Goal: Task Accomplishment & Management: Use online tool/utility

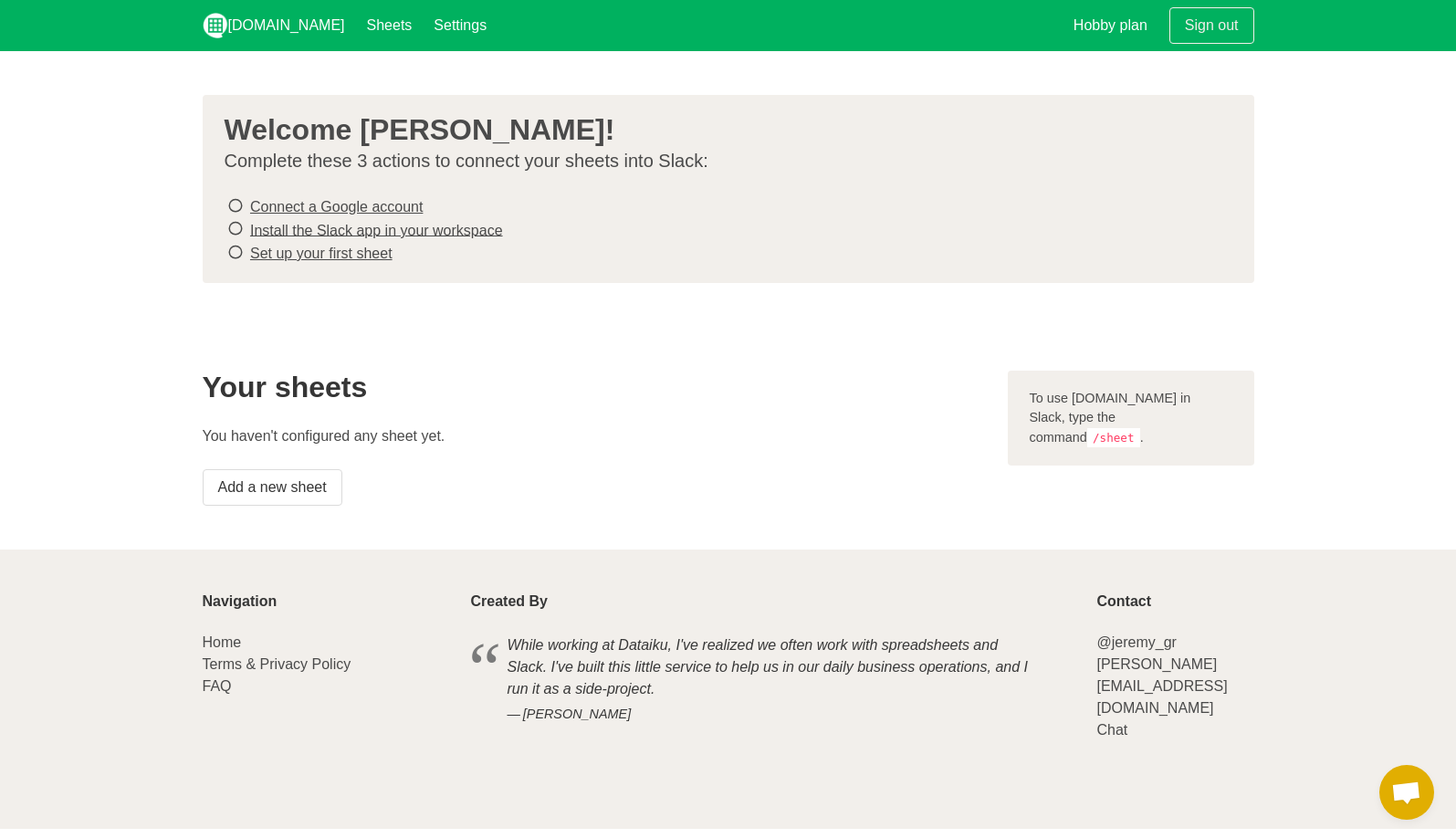
click at [228, 197] on icon at bounding box center [236, 205] width 17 height 25
click at [263, 486] on link "Add a new sheet" at bounding box center [272, 487] width 139 height 36
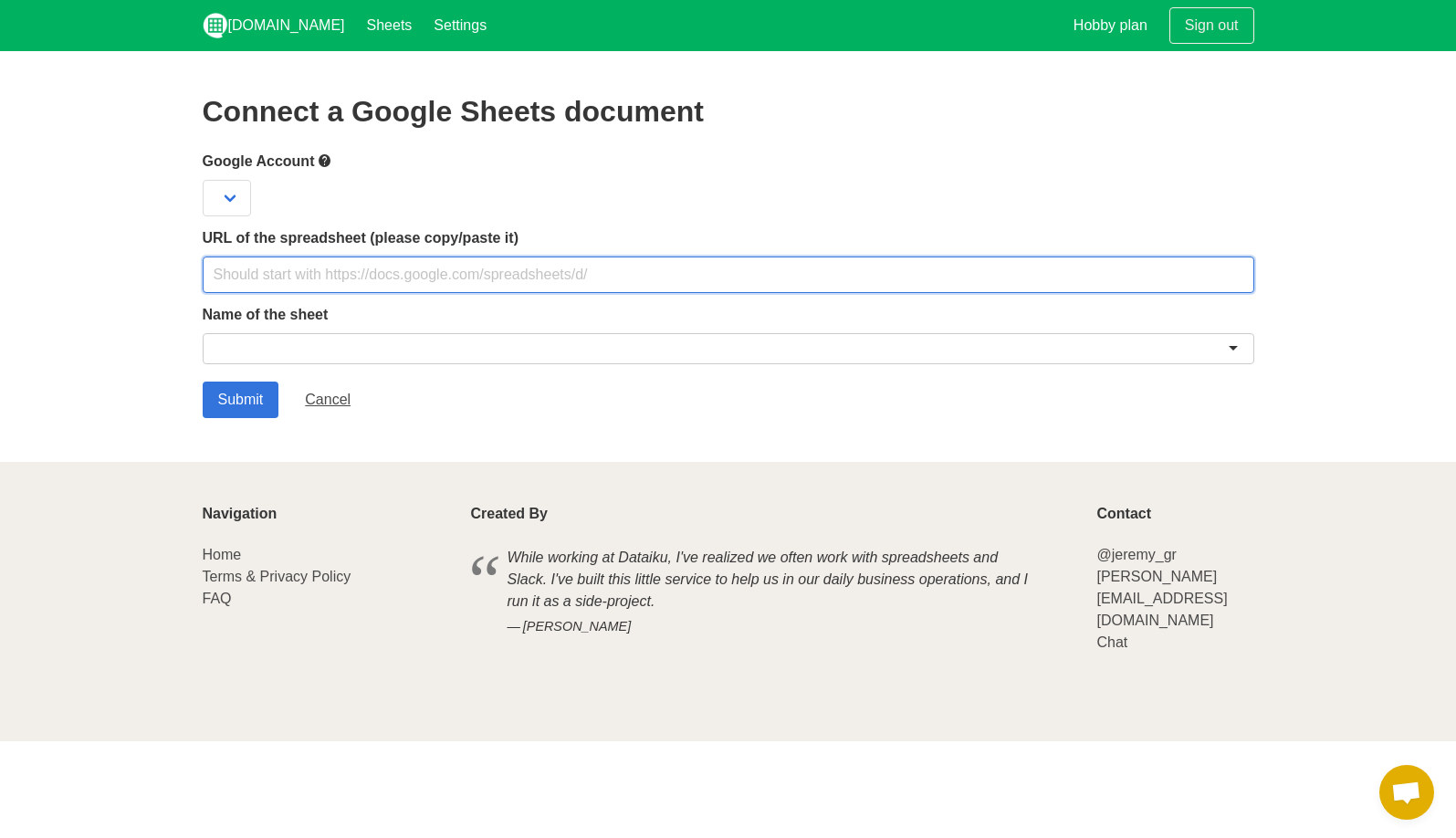
click at [436, 269] on input "text" at bounding box center [728, 274] width 1052 height 36
paste input "[URL][DOMAIN_NAME]"
type input "https://docs.google.com/spreadsheets/d/1P28_DWr-HfSEXTEzX7l5DYQqs56_8B7n1XeFOWZ…"
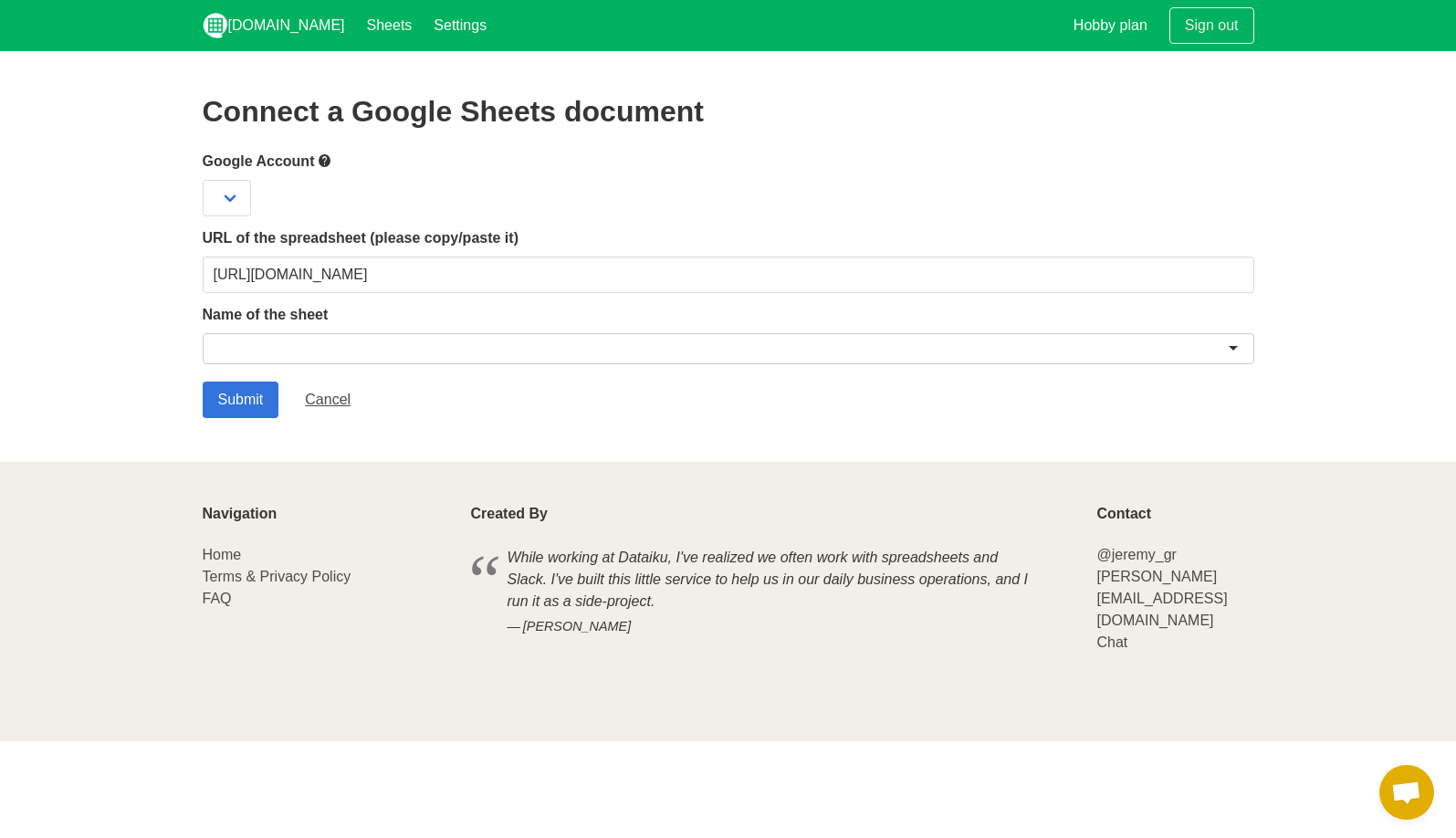
click at [472, 342] on div at bounding box center [728, 348] width 1052 height 31
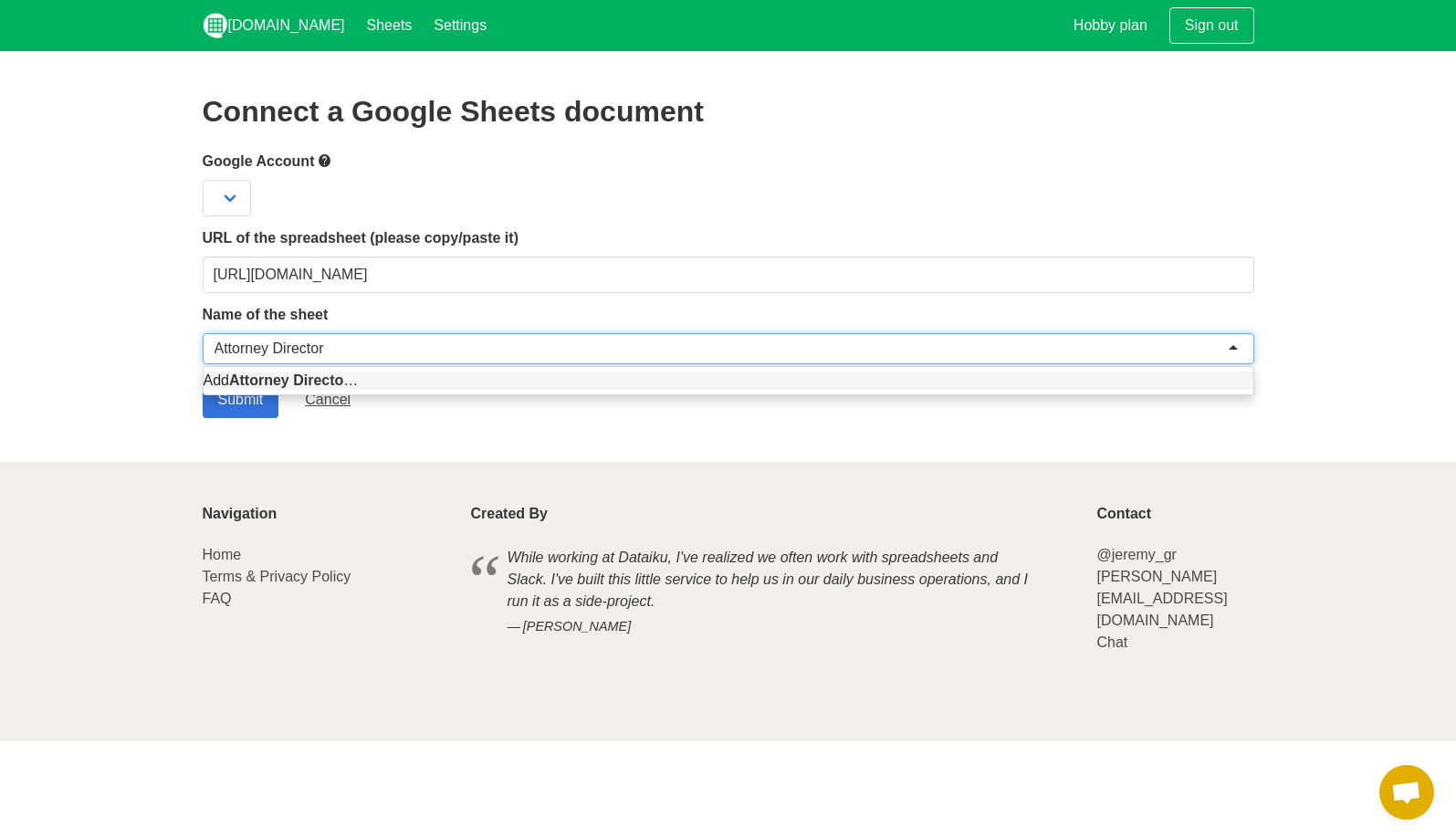
type input "Attorney Directory"
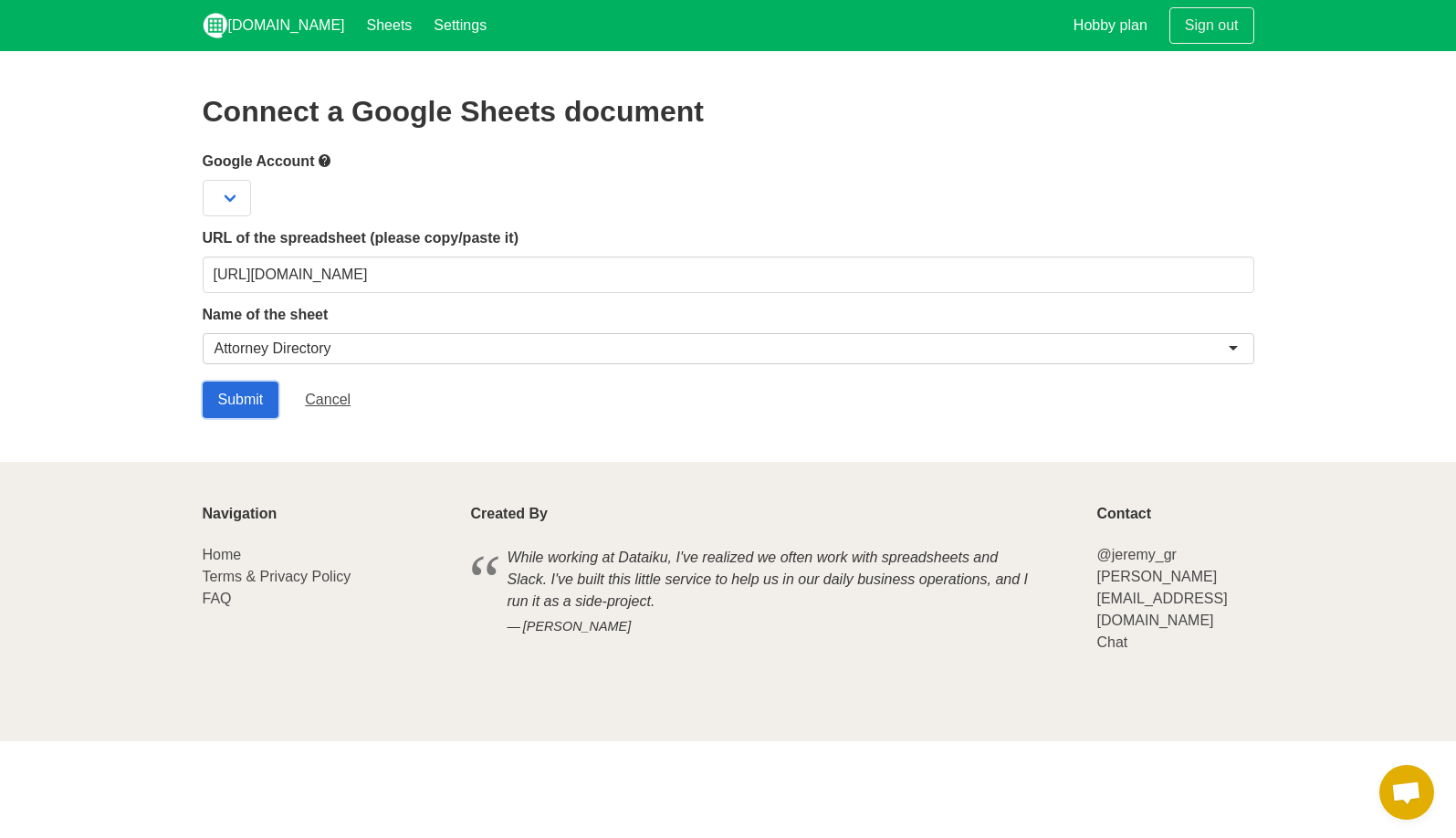
click at [241, 400] on input "Submit" at bounding box center [241, 399] width 77 height 36
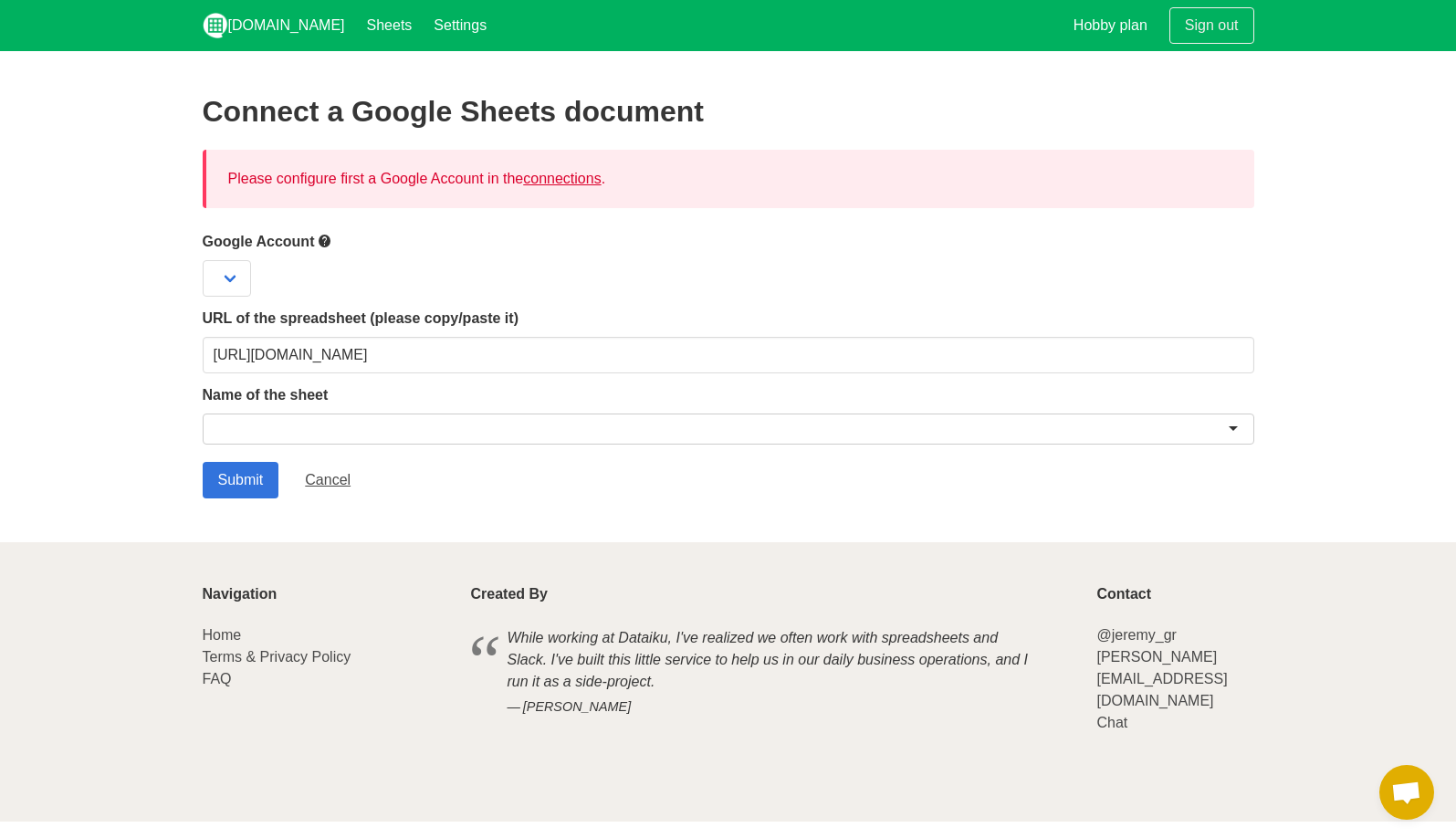
click at [578, 177] on link "connections" at bounding box center [562, 178] width 78 height 16
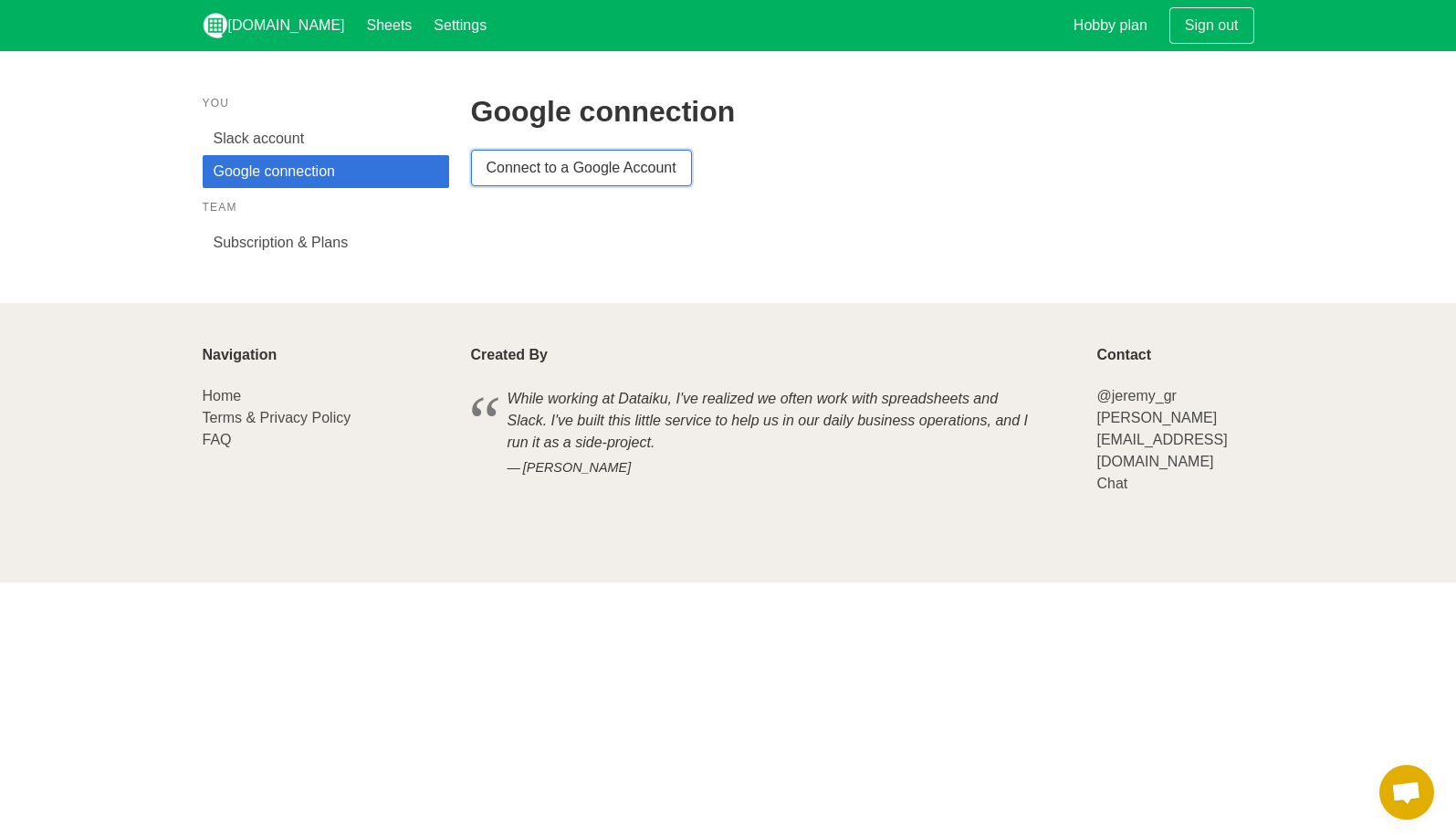
click at [557, 178] on link "Connect to a Google Account" at bounding box center [582, 167] width 221 height 36
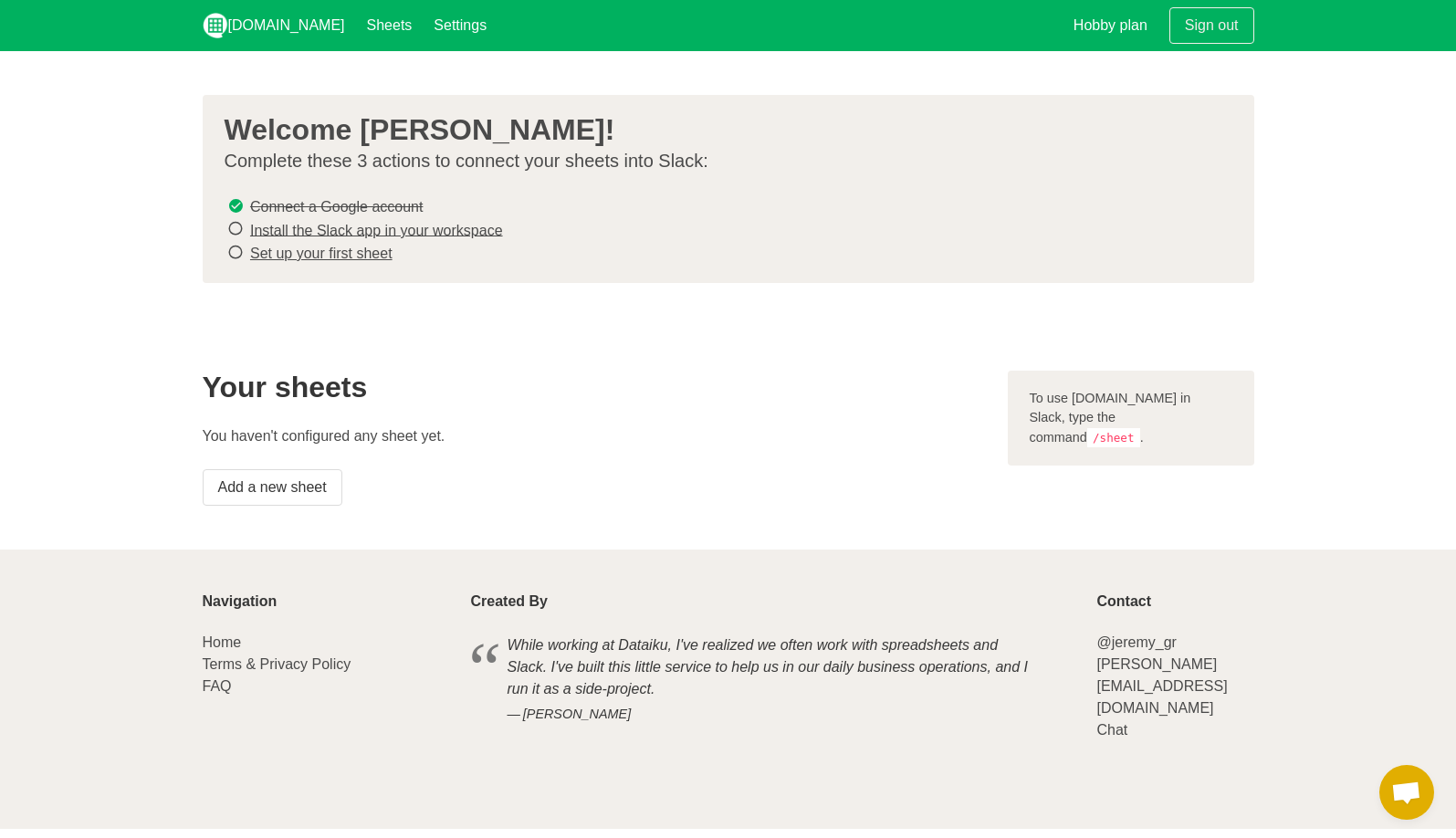
click at [436, 228] on link "Install the Slack app in your workspace" at bounding box center [376, 229] width 253 height 16
click at [349, 260] on li "Set up your first sheet" at bounding box center [721, 253] width 993 height 24
click at [349, 248] on link "Set up your first sheet" at bounding box center [321, 253] width 142 height 16
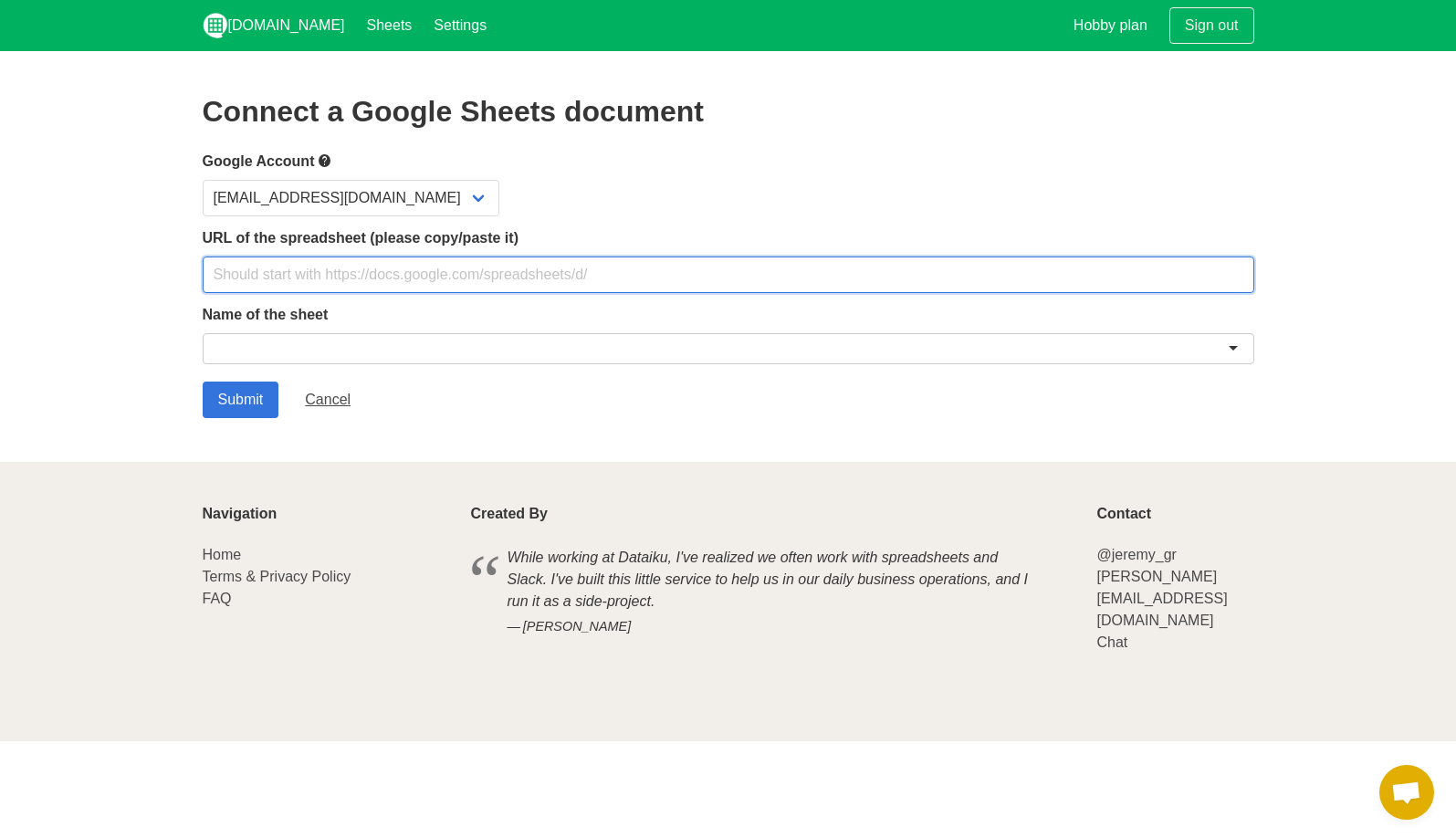
click at [348, 270] on input "text" at bounding box center [728, 274] width 1052 height 36
paste input "[URL][DOMAIN_NAME]"
type input "[URL][DOMAIN_NAME]"
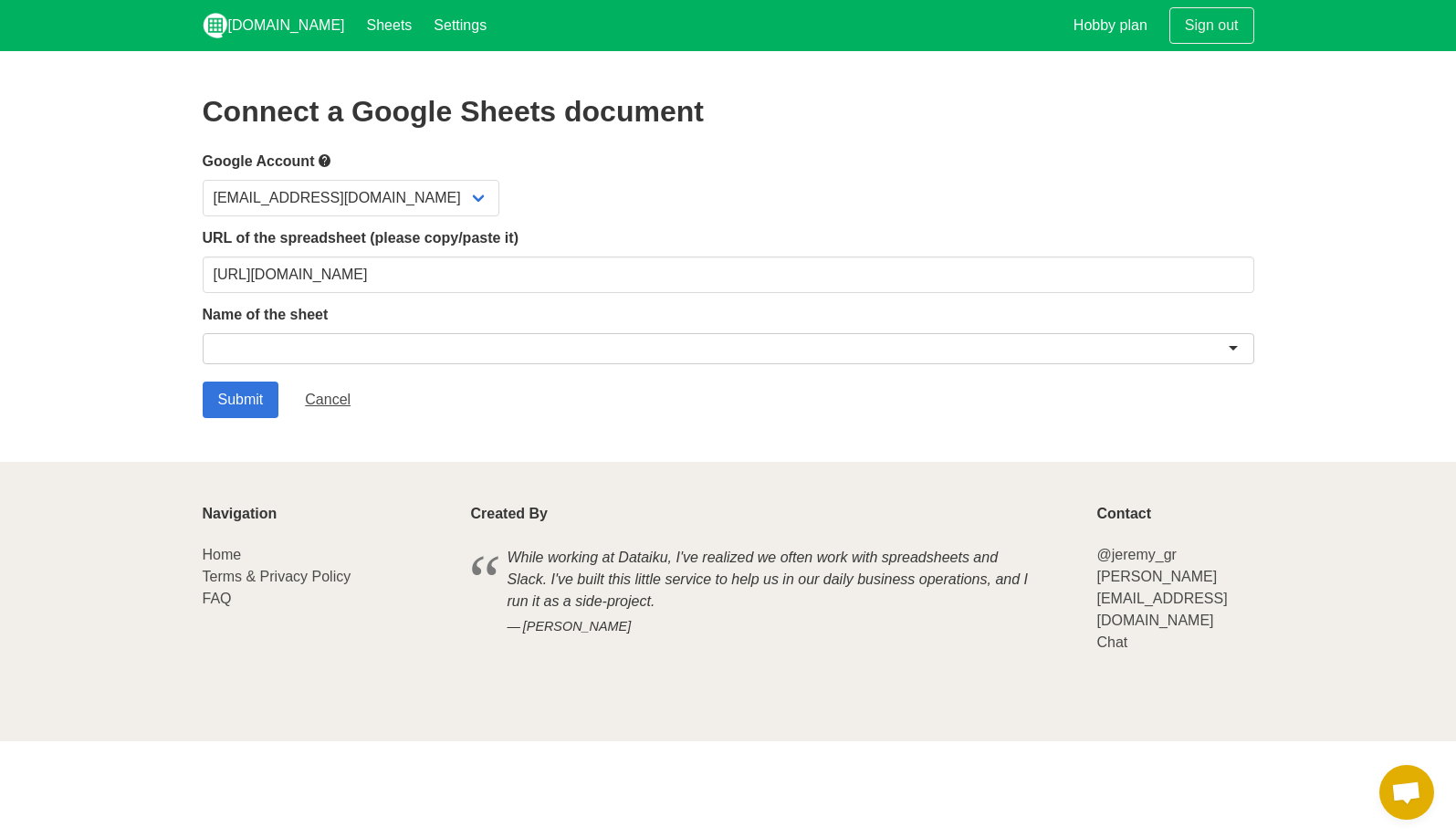
click at [311, 347] on div at bounding box center [728, 348] width 1052 height 31
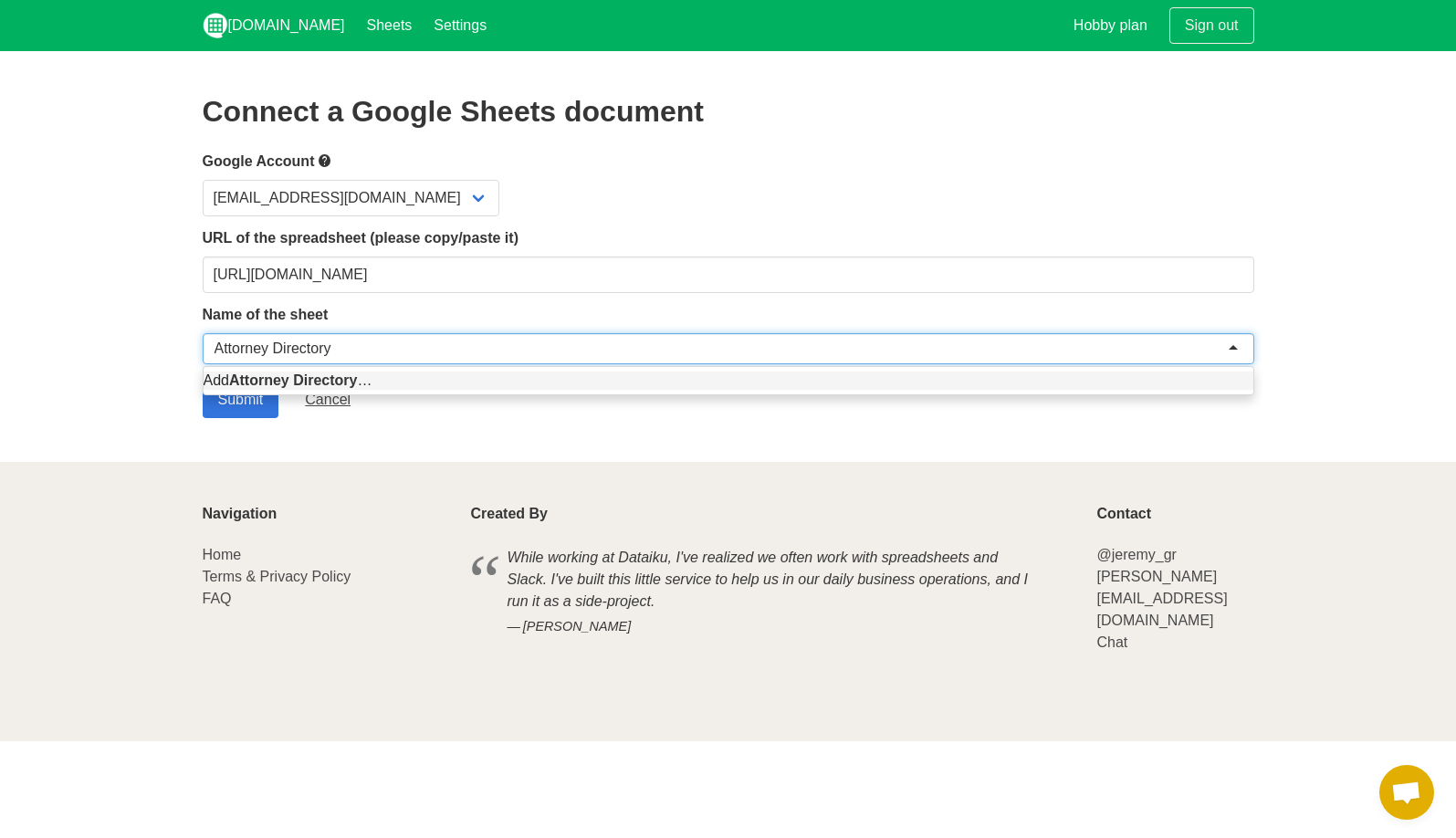
type input "Attorney Directory"
click at [111, 380] on section "Connect a Google Sheets document Google Account [EMAIL_ADDRESS][DOMAIN_NAME] UR…" at bounding box center [728, 256] width 1456 height 411
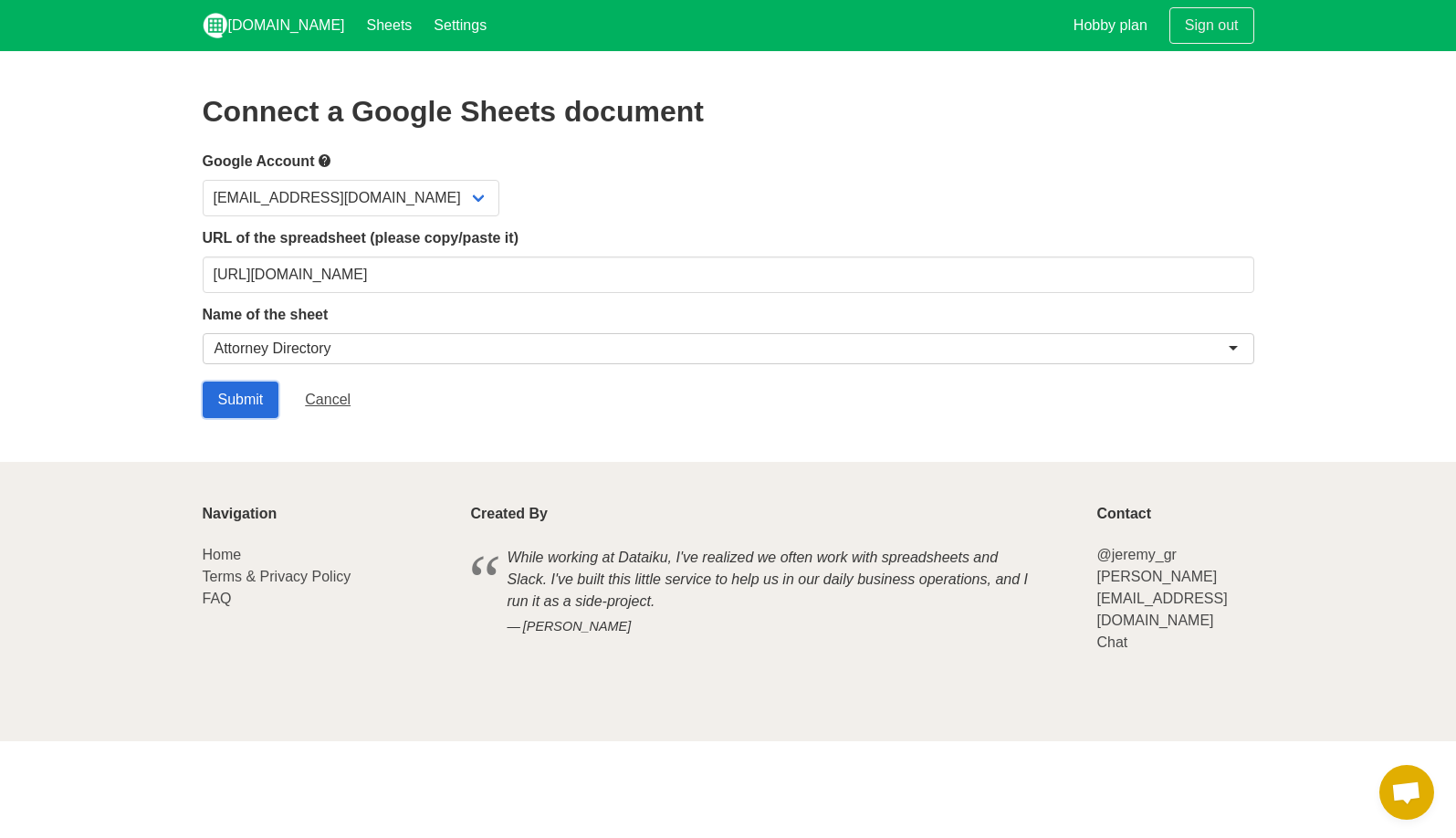
click at [243, 413] on input "Submit" at bounding box center [241, 399] width 77 height 36
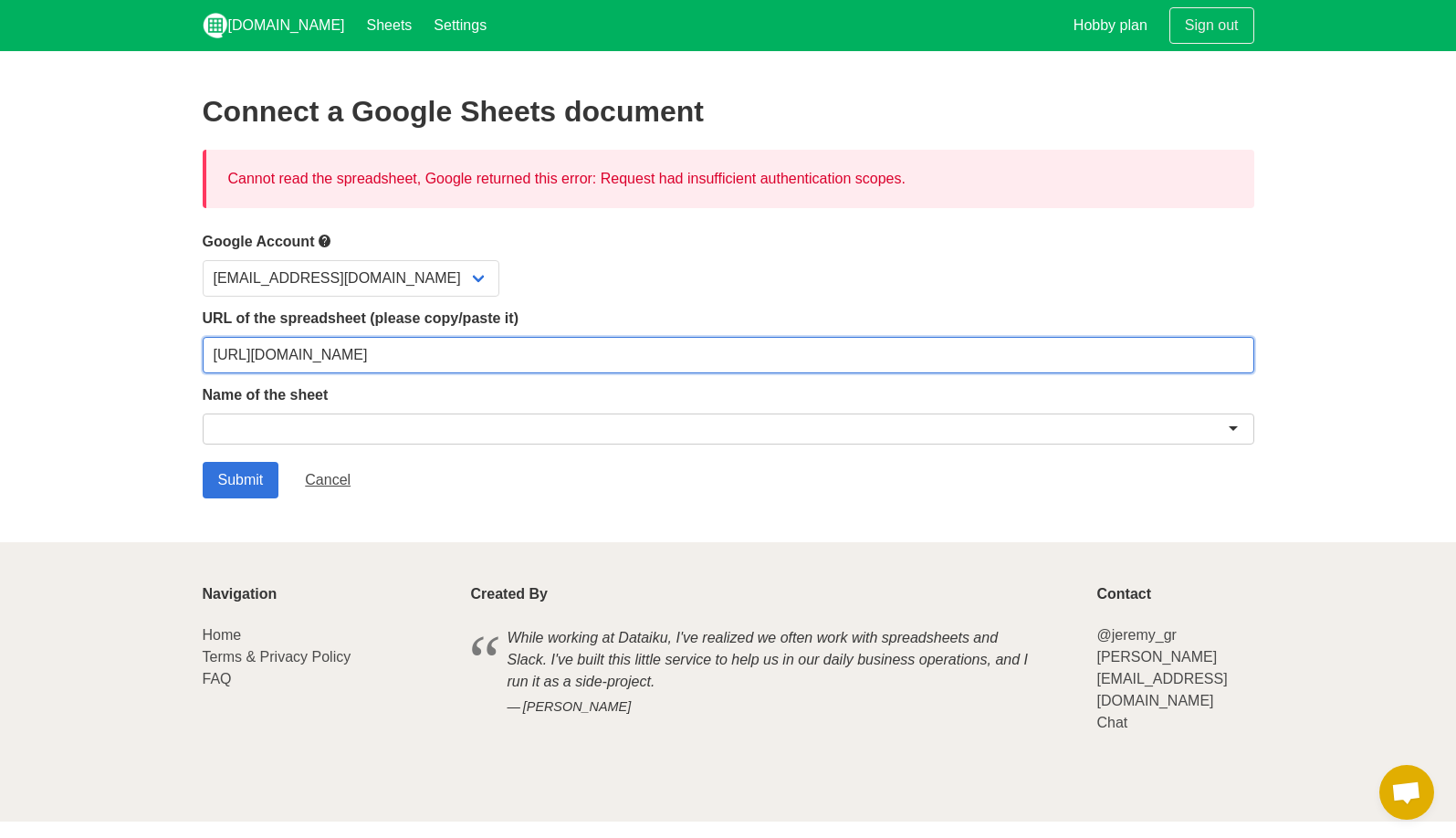
click at [432, 360] on input "[URL][DOMAIN_NAME]" at bounding box center [728, 355] width 1052 height 36
click at [944, 356] on input "[URL][DOMAIN_NAME]" at bounding box center [728, 355] width 1052 height 36
drag, startPoint x: 1033, startPoint y: 353, endPoint x: 674, endPoint y: 288, distance: 364.8
click at [674, 288] on form "Google Account aavadhan@umich.edu URL of the spreadsheet (please copy/paste it)…" at bounding box center [728, 364] width 1052 height 268
paste input "[URL][DOMAIN_NAME]"
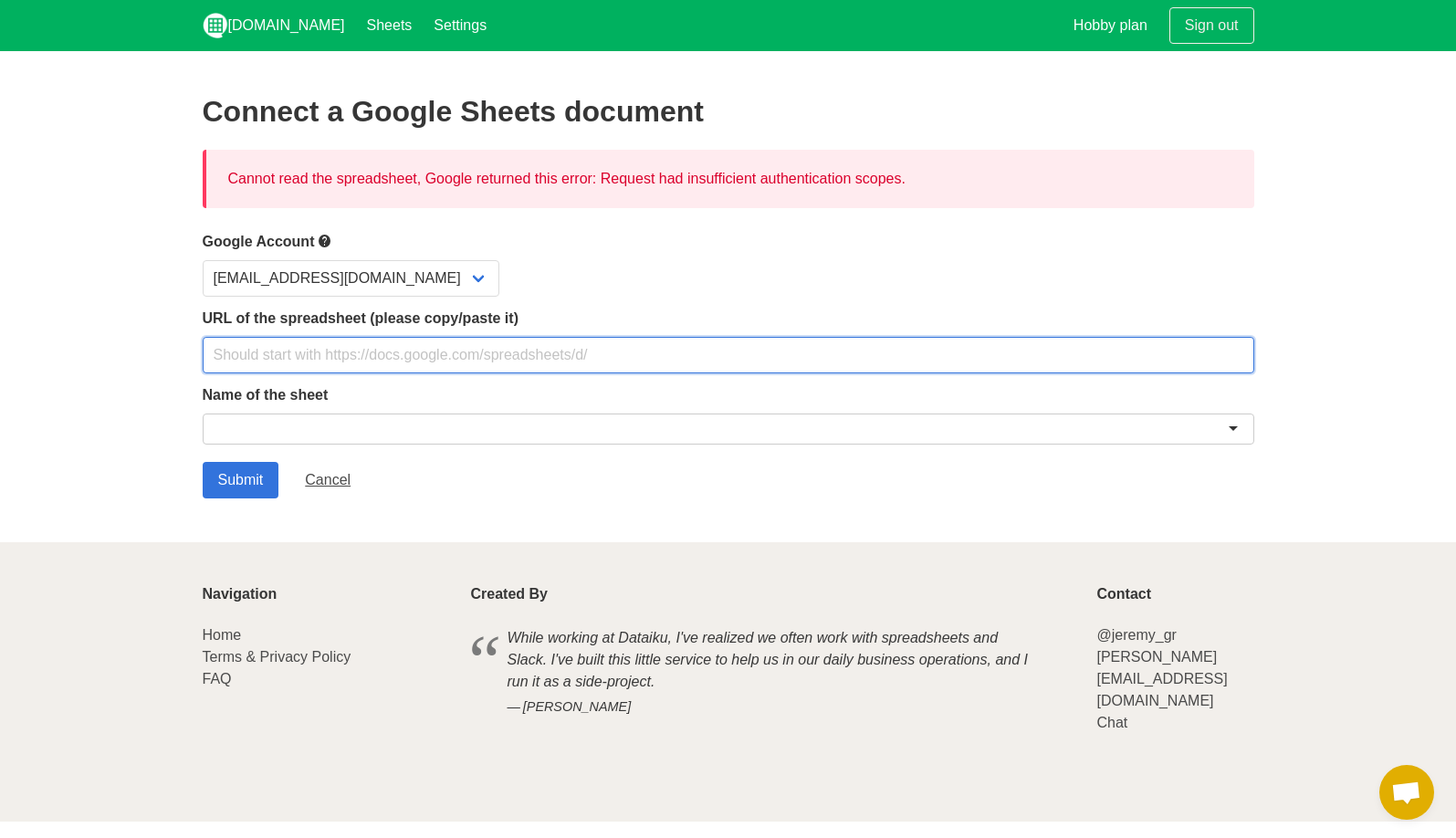
type input "[URL][DOMAIN_NAME]"
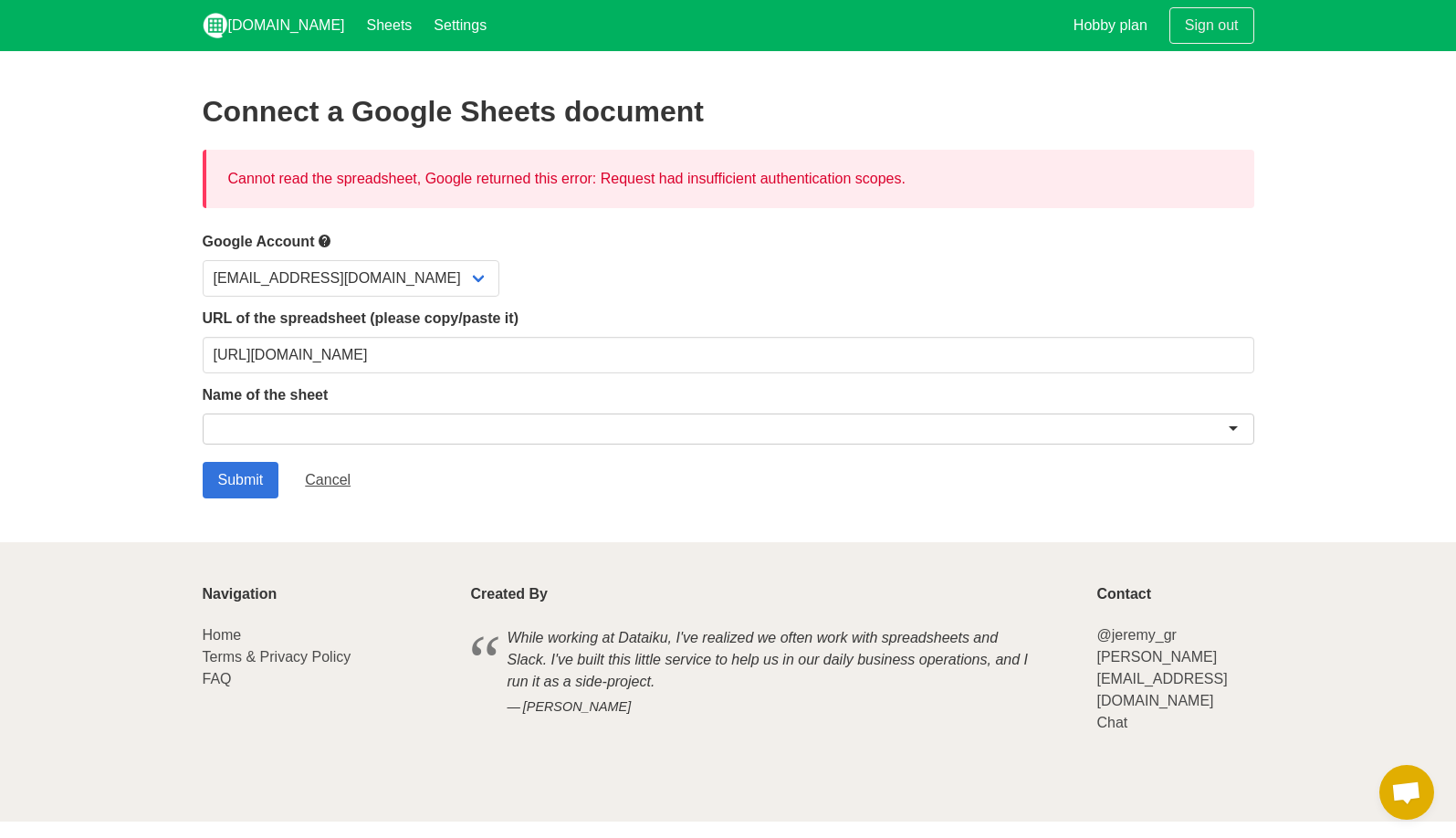
click at [571, 442] on div at bounding box center [728, 428] width 1052 height 31
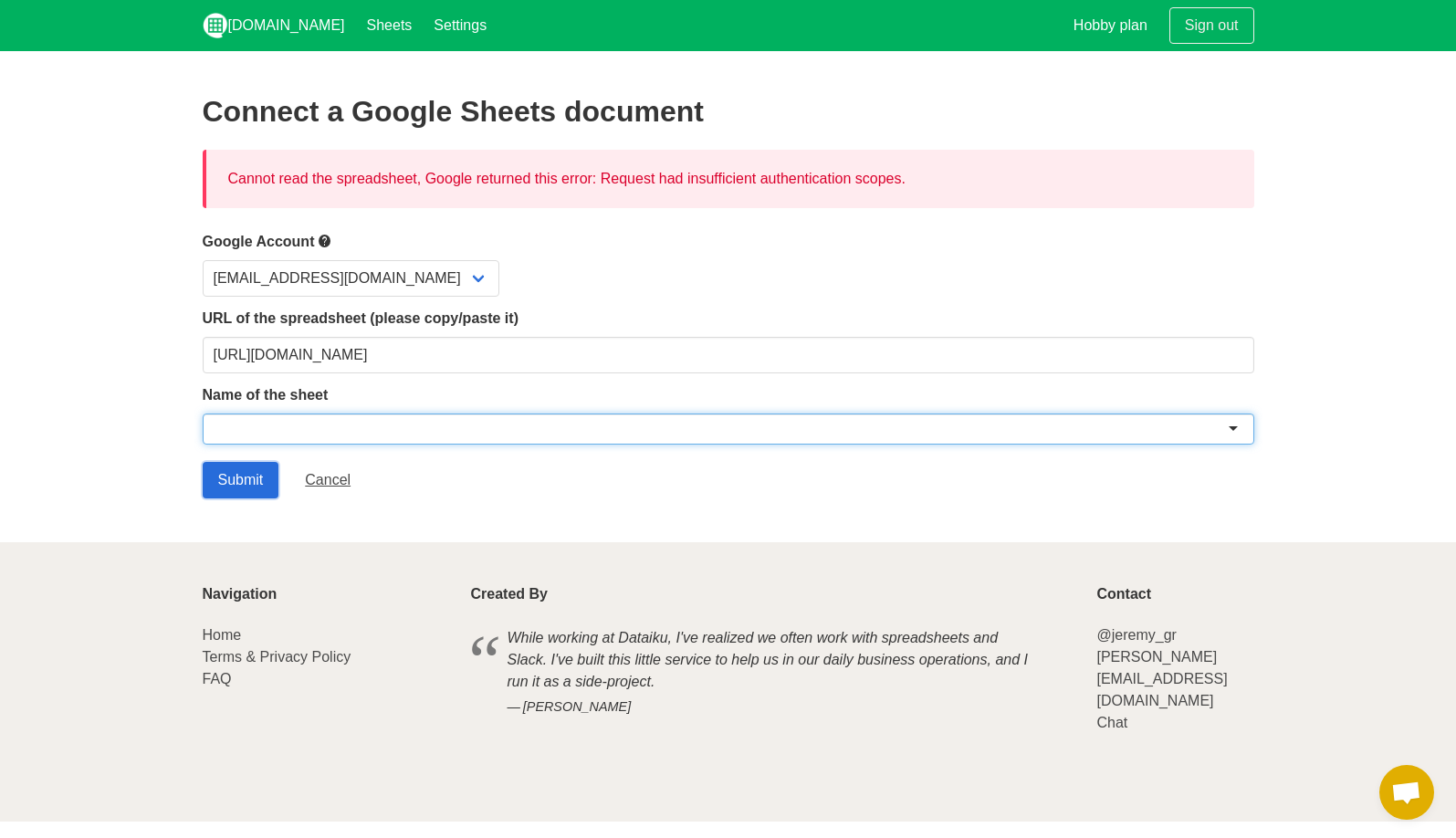
click at [258, 468] on input "Submit" at bounding box center [241, 479] width 77 height 36
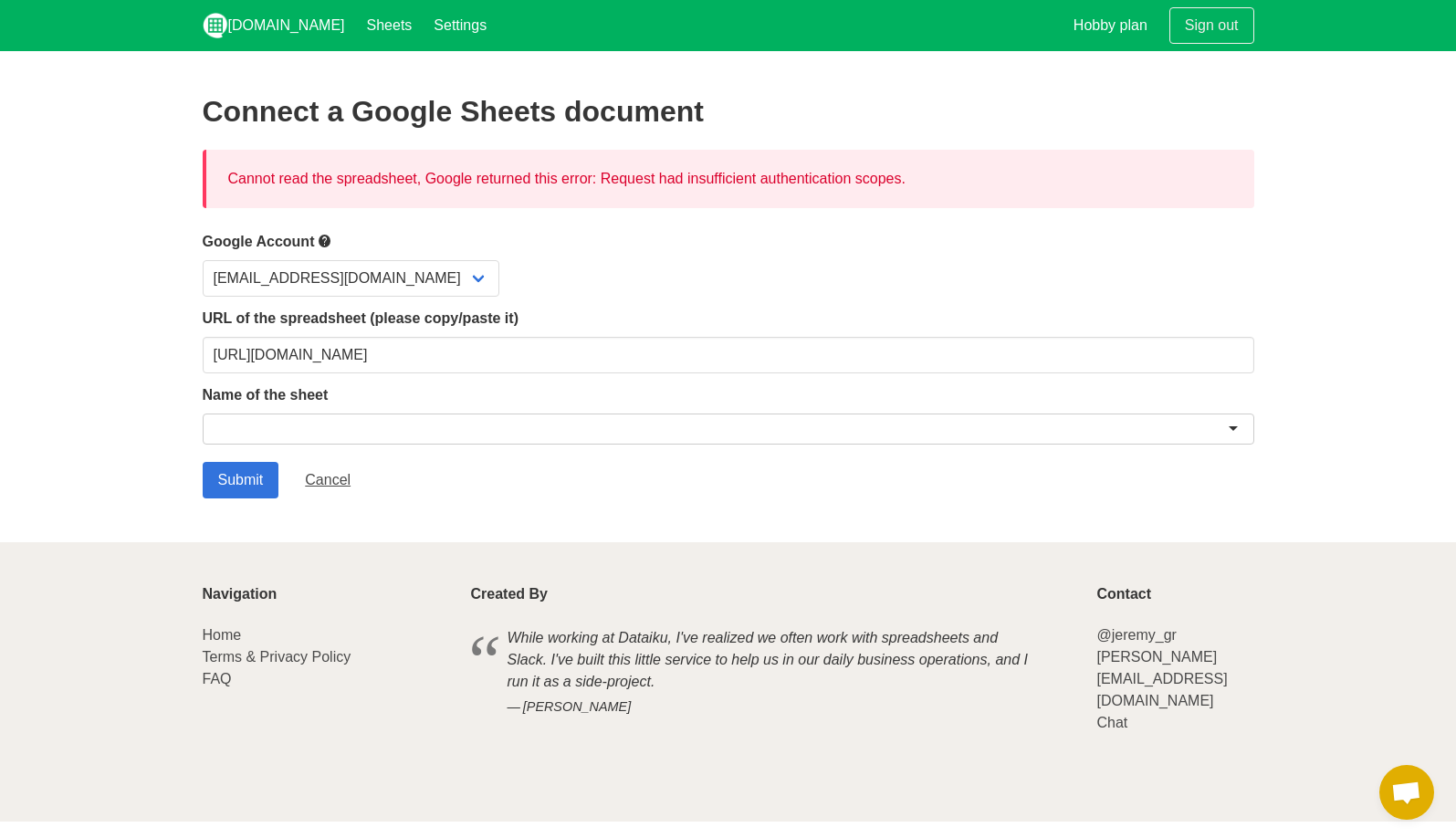
click at [816, 164] on div "Cannot read the spreadsheet, Google returned this error: Request had insufficie…" at bounding box center [728, 178] width 1052 height 59
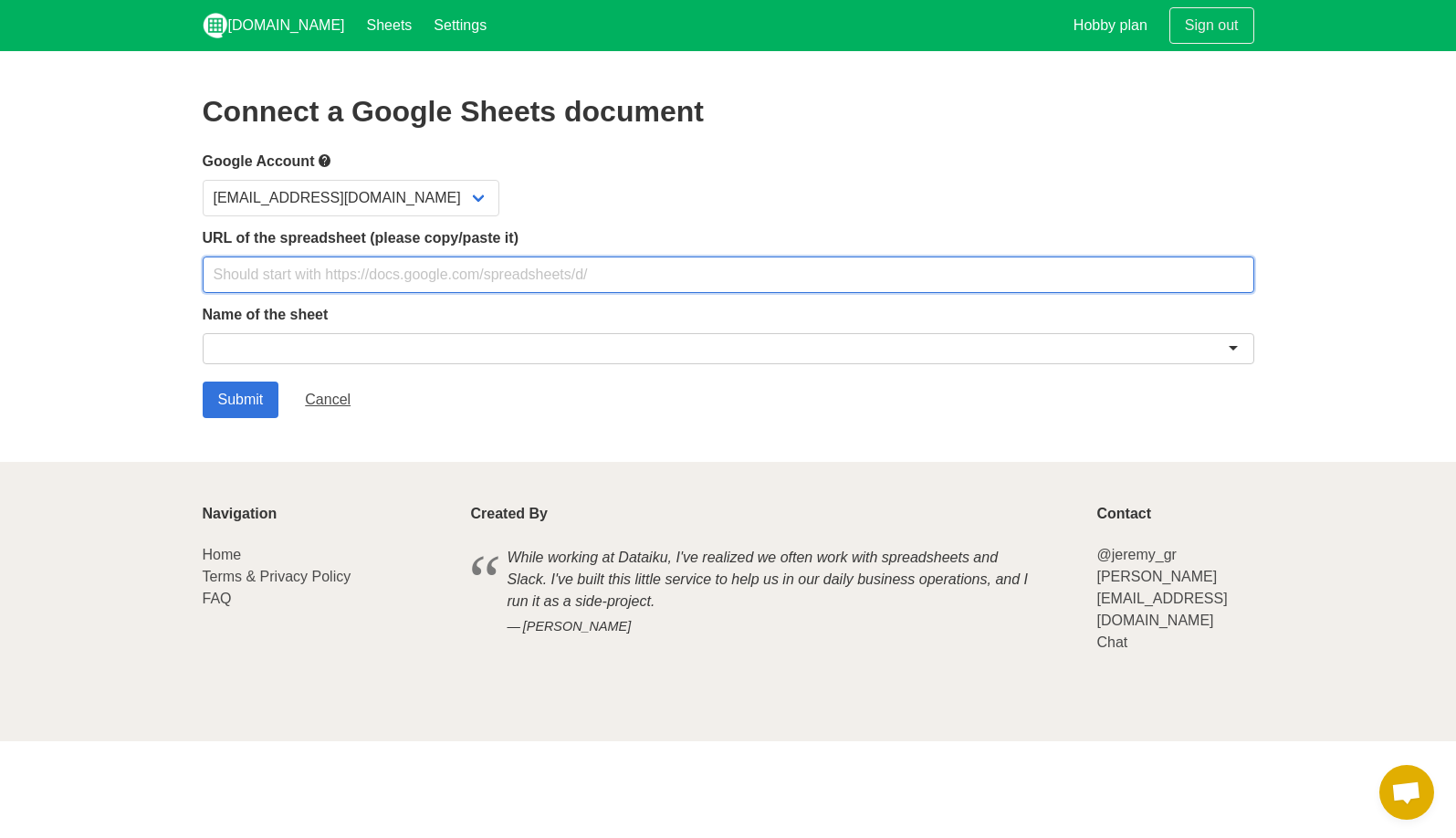
click at [361, 273] on input "text" at bounding box center [728, 274] width 1052 height 36
paste input "[URL][DOMAIN_NAME]"
type input "[URL][DOMAIN_NAME]"
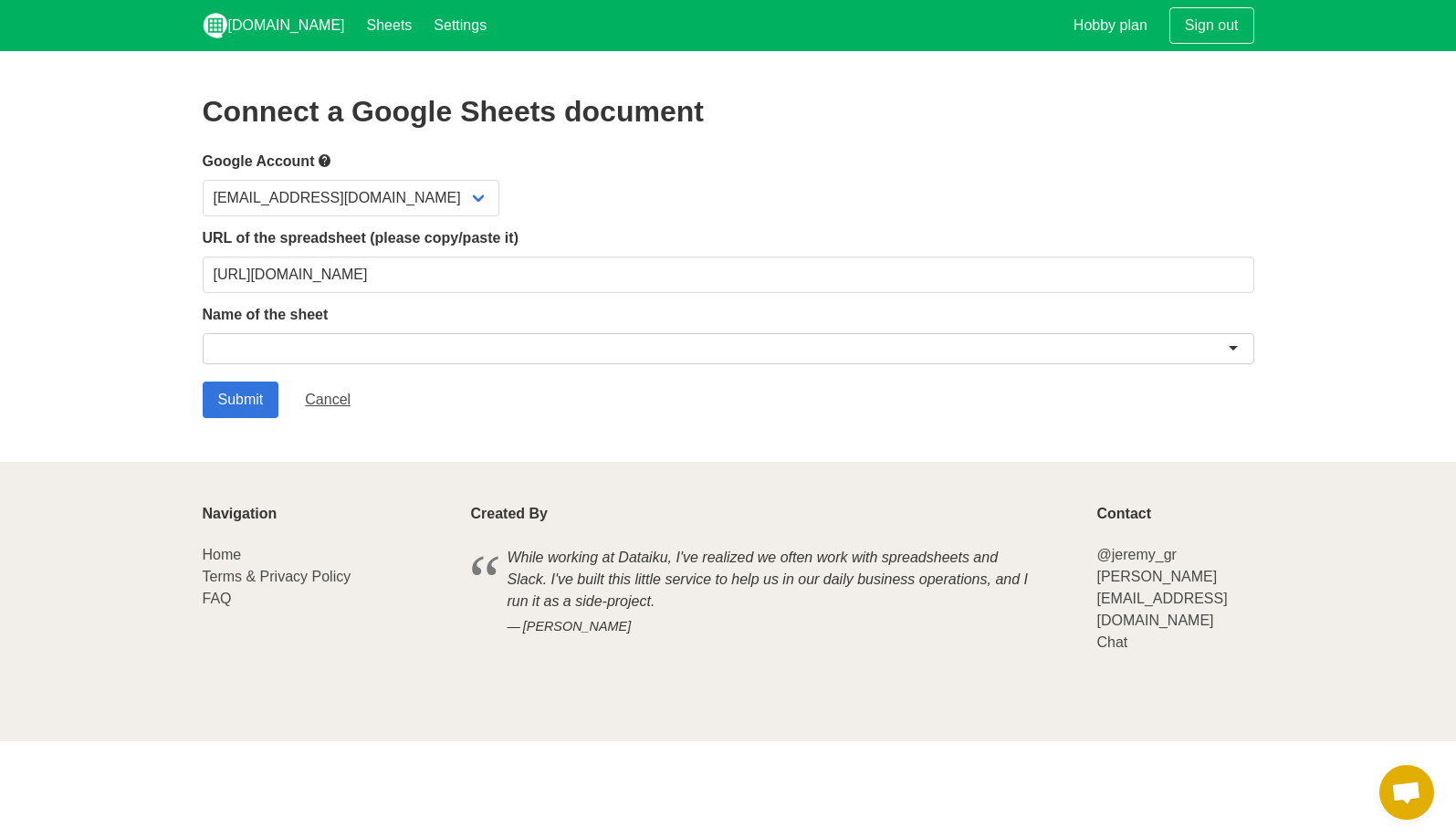
click at [338, 326] on div "Name of the sheet" at bounding box center [728, 337] width 1052 height 67
click at [329, 357] on div at bounding box center [728, 348] width 1052 height 31
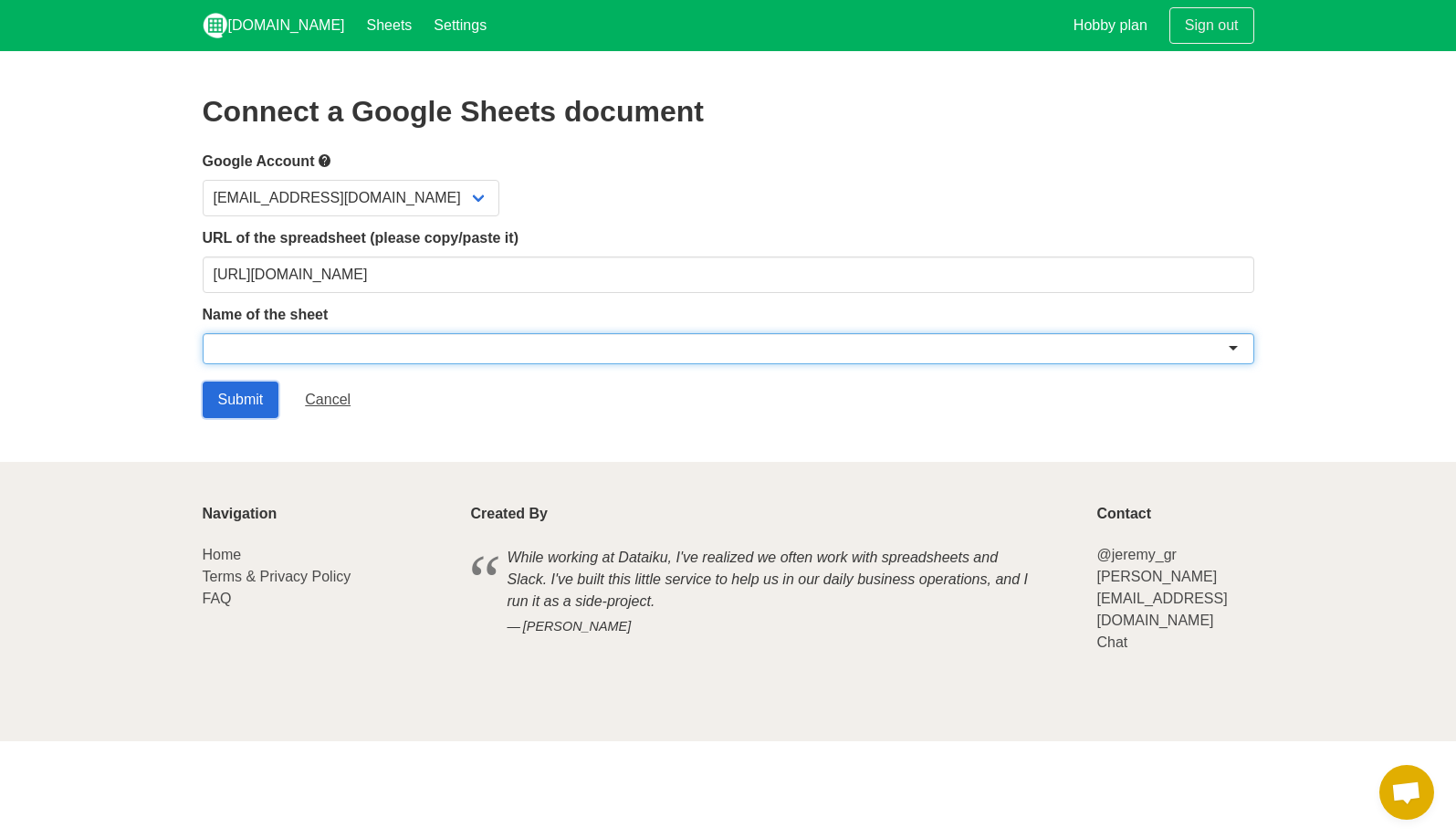
click at [240, 392] on input "Submit" at bounding box center [241, 399] width 77 height 36
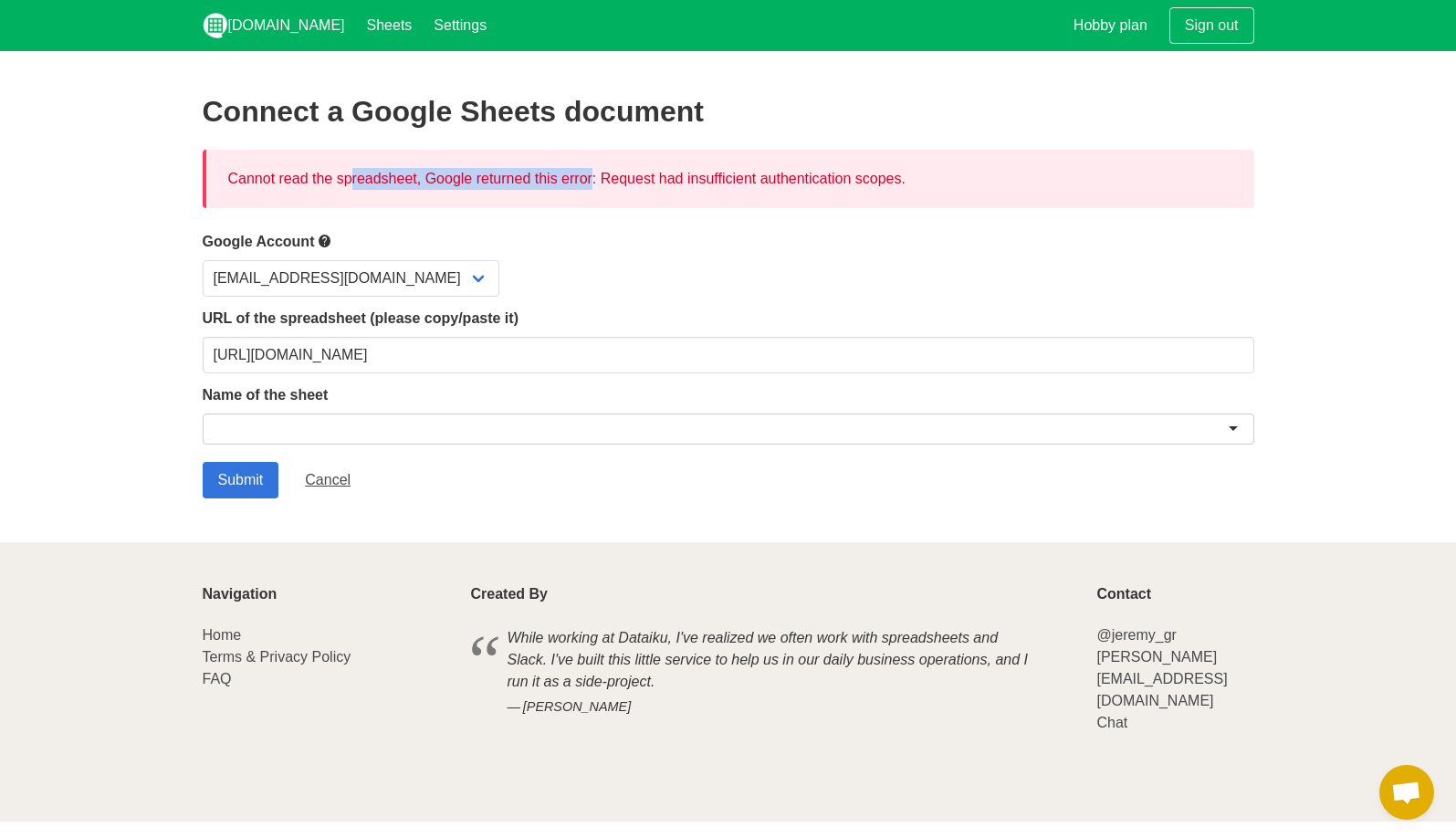
drag, startPoint x: 252, startPoint y: 186, endPoint x: 652, endPoint y: 194, distance: 400.1
click at [655, 194] on div "Cannot read the spreadsheet, Google returned this error: Request had insufficie…" at bounding box center [728, 178] width 1052 height 59
click at [652, 194] on div "Cannot read the spreadsheet, Google returned this error: Request had insufficie…" at bounding box center [728, 178] width 1052 height 59
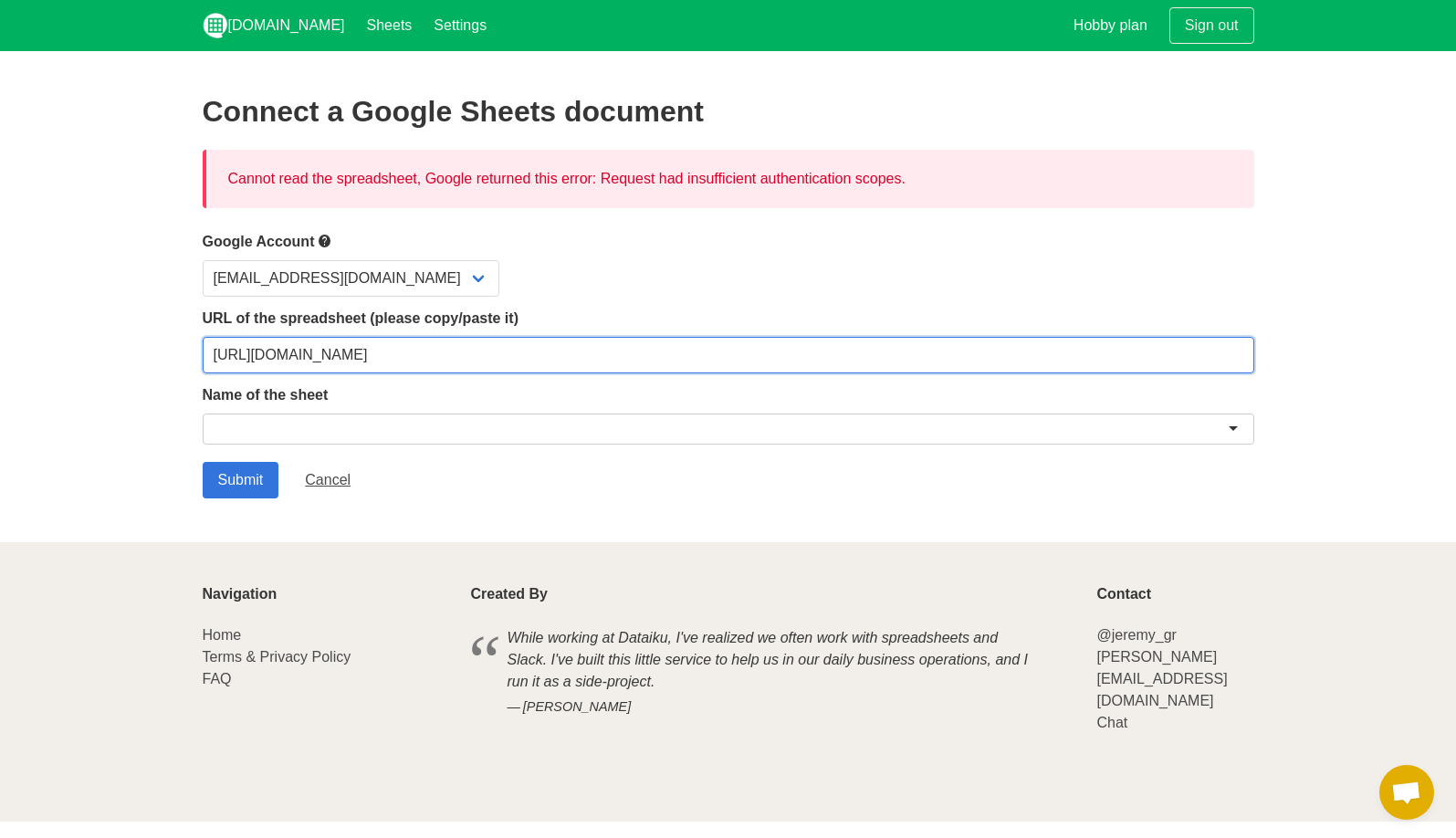
click at [538, 353] on input "[URL][DOMAIN_NAME]" at bounding box center [728, 355] width 1052 height 36
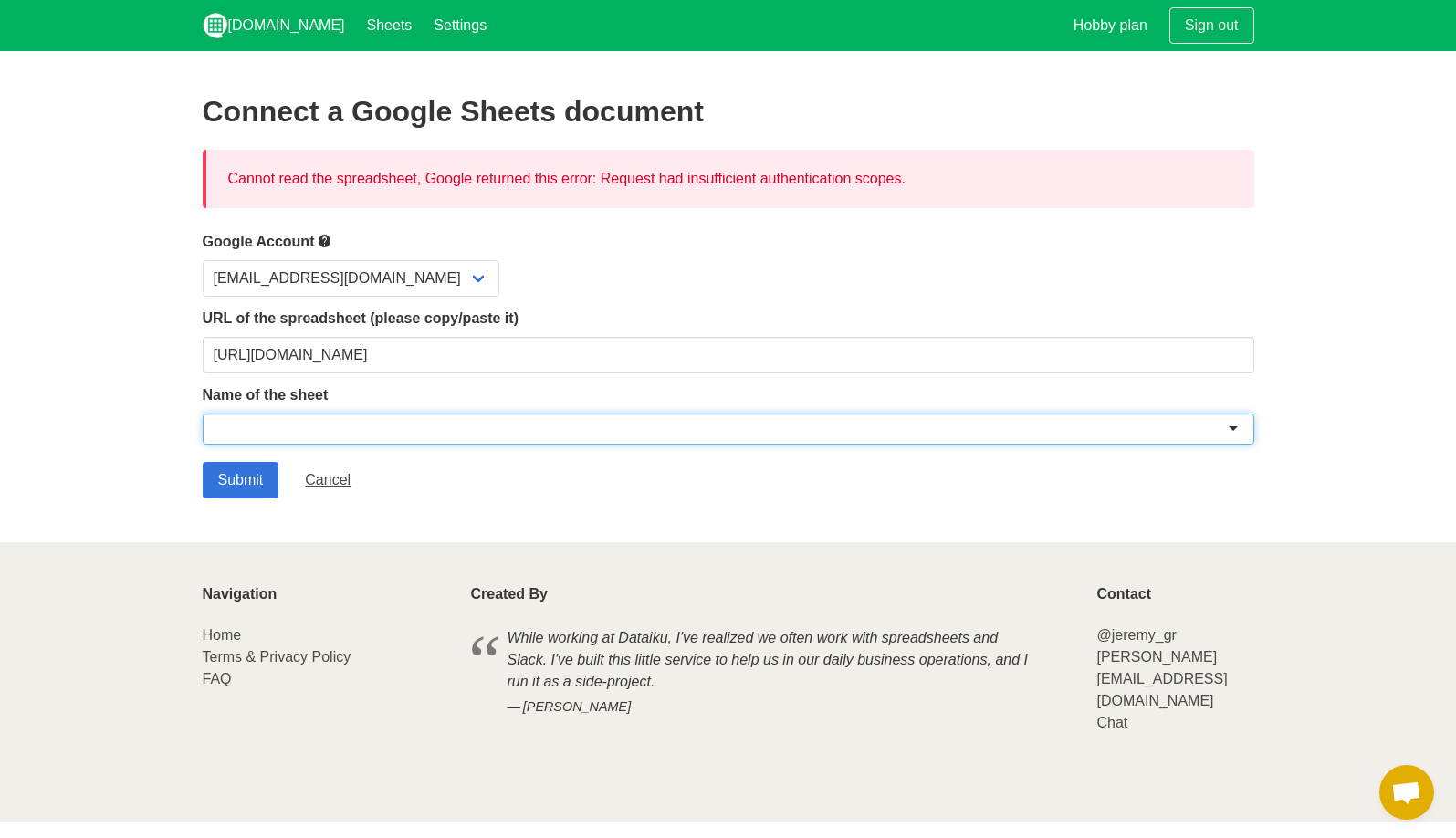
click at [480, 436] on div at bounding box center [728, 428] width 1052 height 31
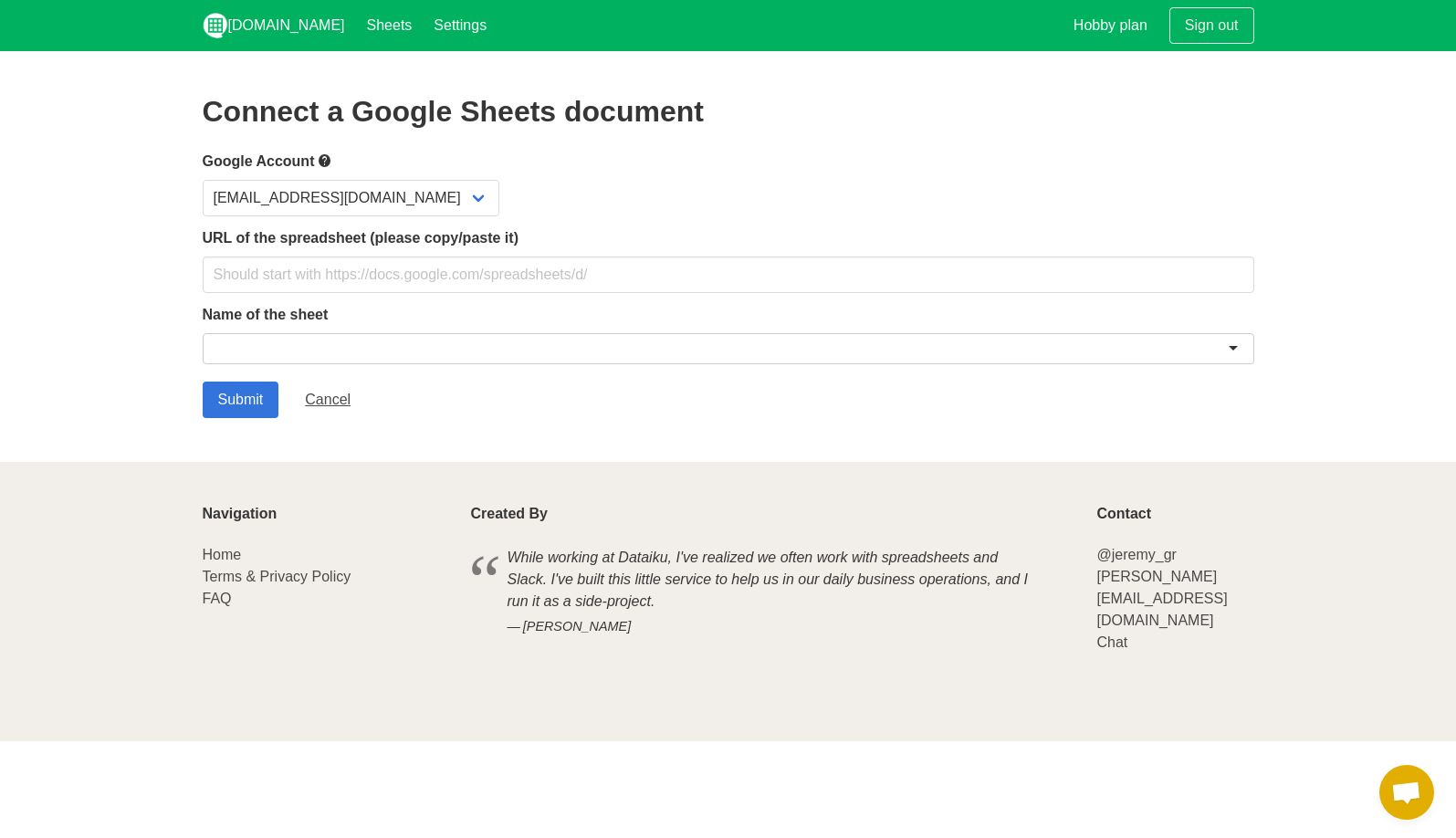
click at [340, 355] on div at bounding box center [728, 348] width 1052 height 31
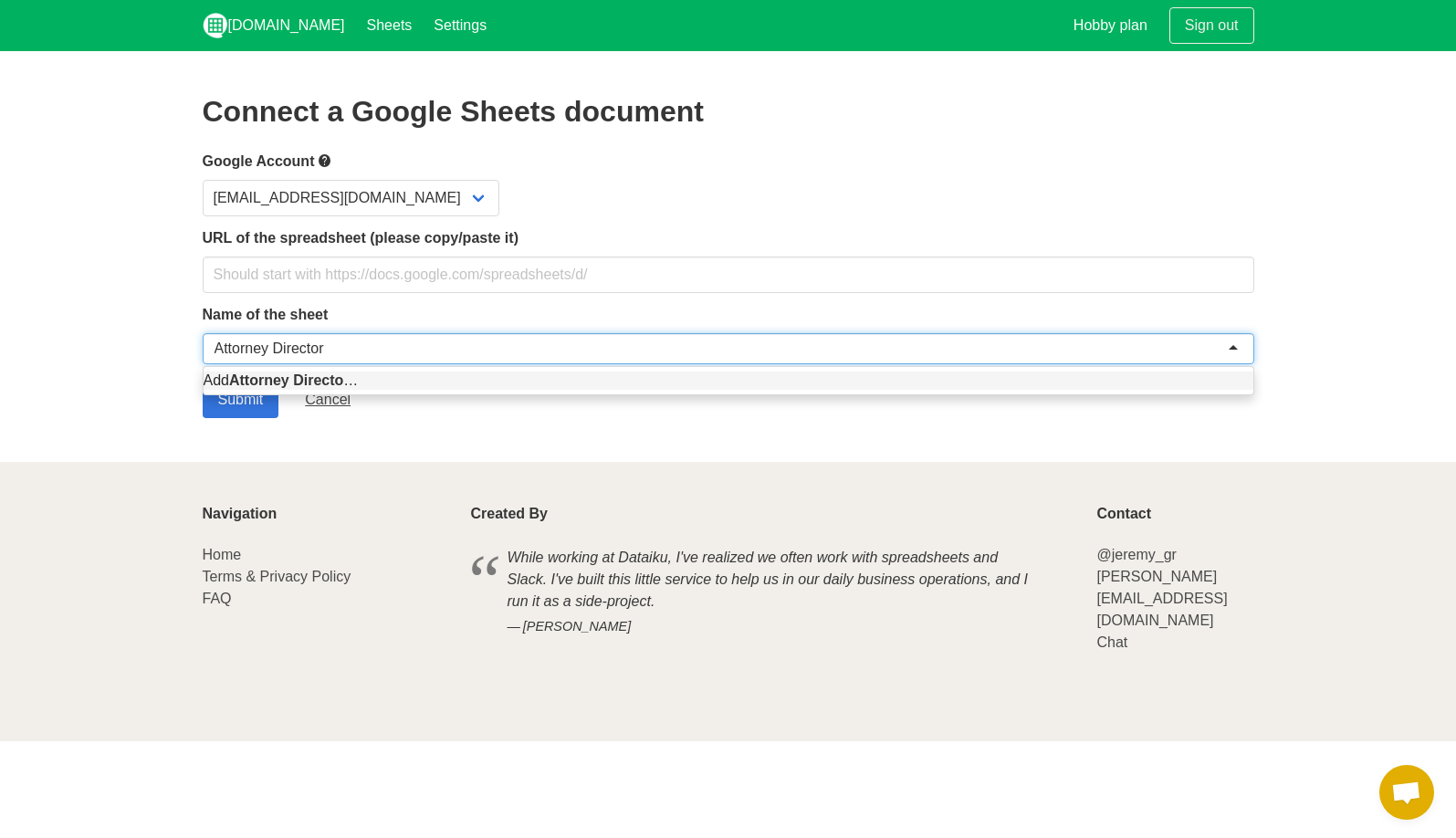
type input "Attorney Directory"
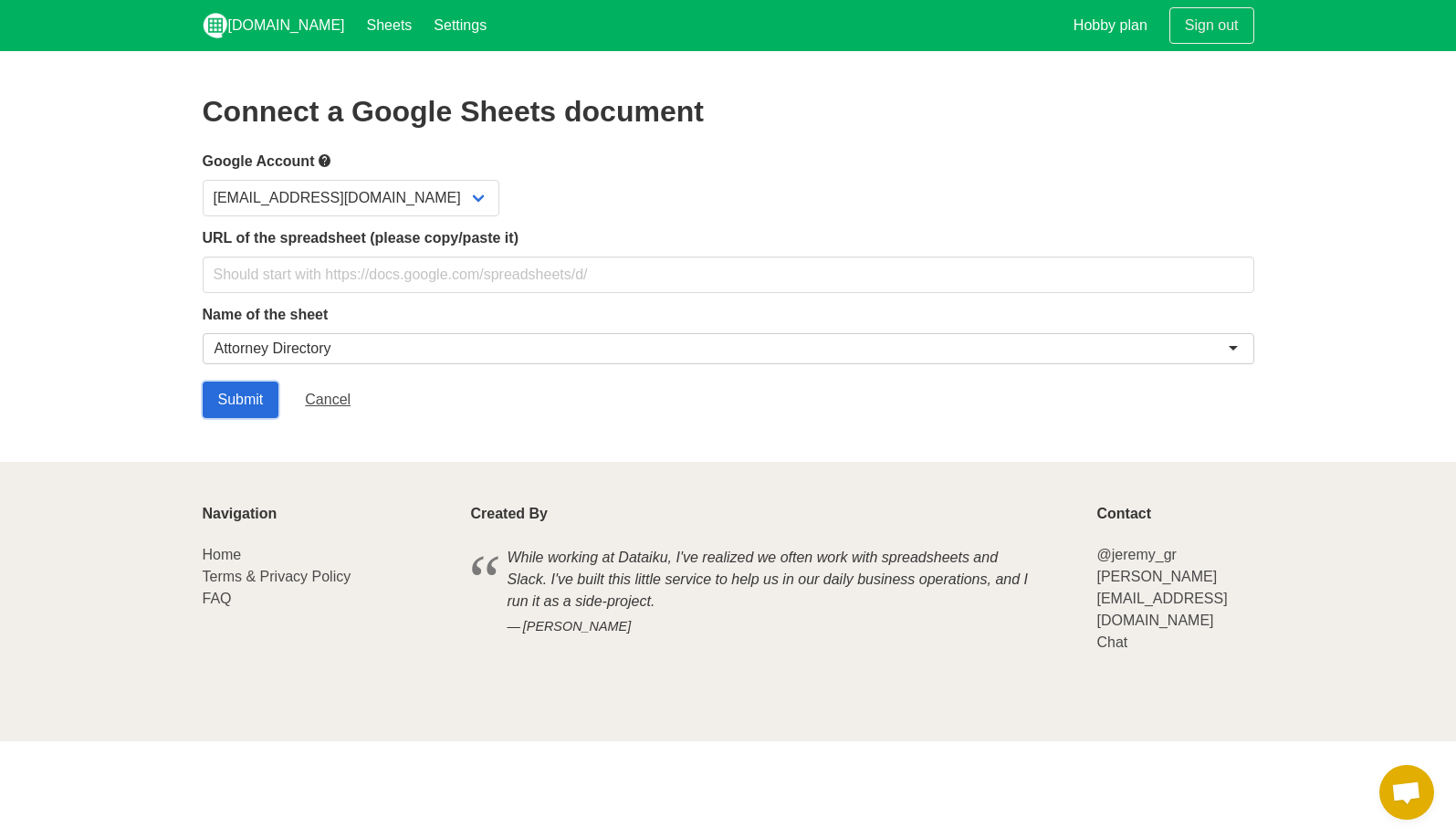
click at [238, 406] on input "Submit" at bounding box center [241, 399] width 77 height 36
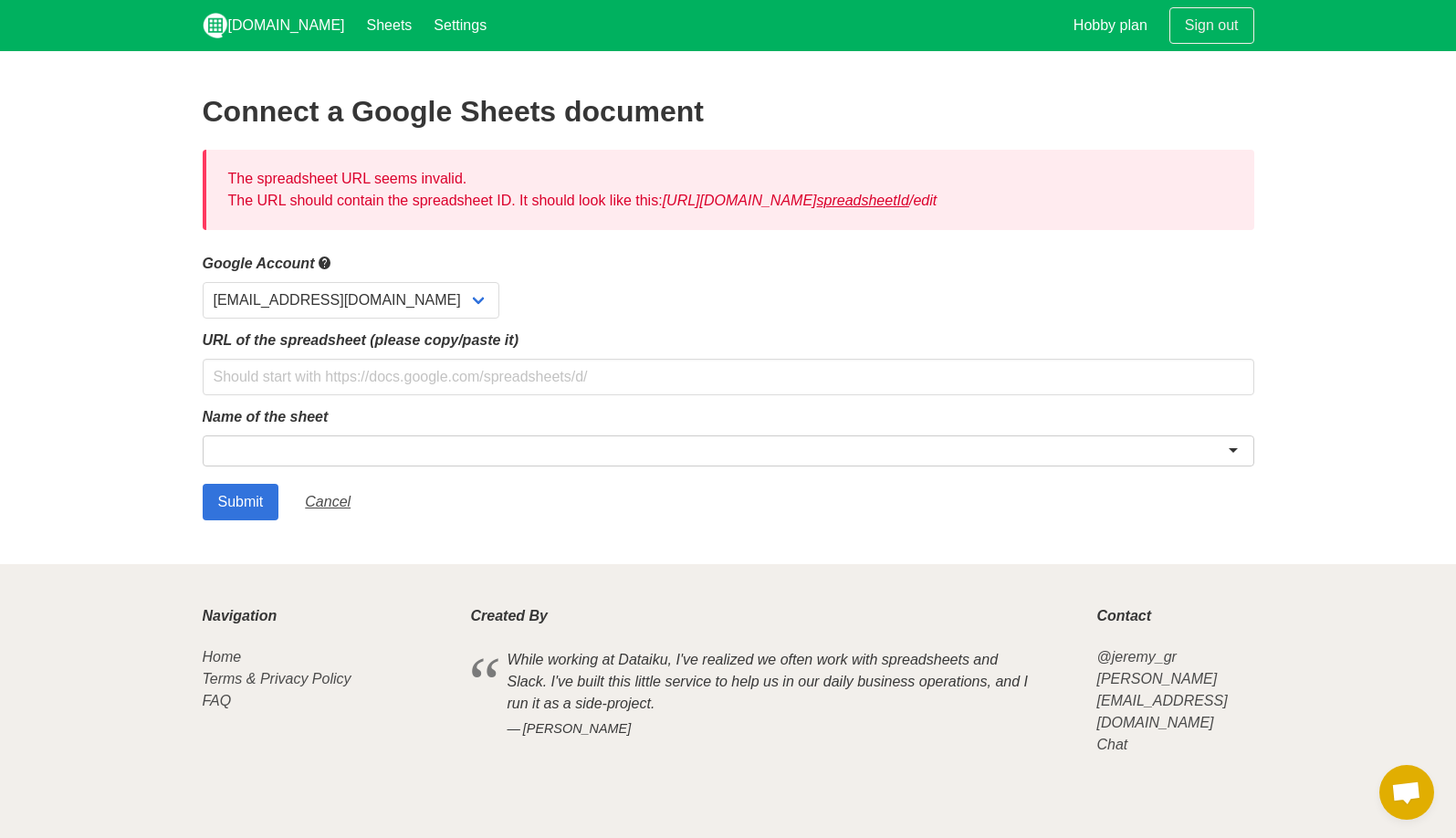
click at [418, 395] on form "Google Account [EMAIL_ADDRESS][DOMAIN_NAME] URL of the spreadsheet (please copy…" at bounding box center [728, 386] width 1052 height 268
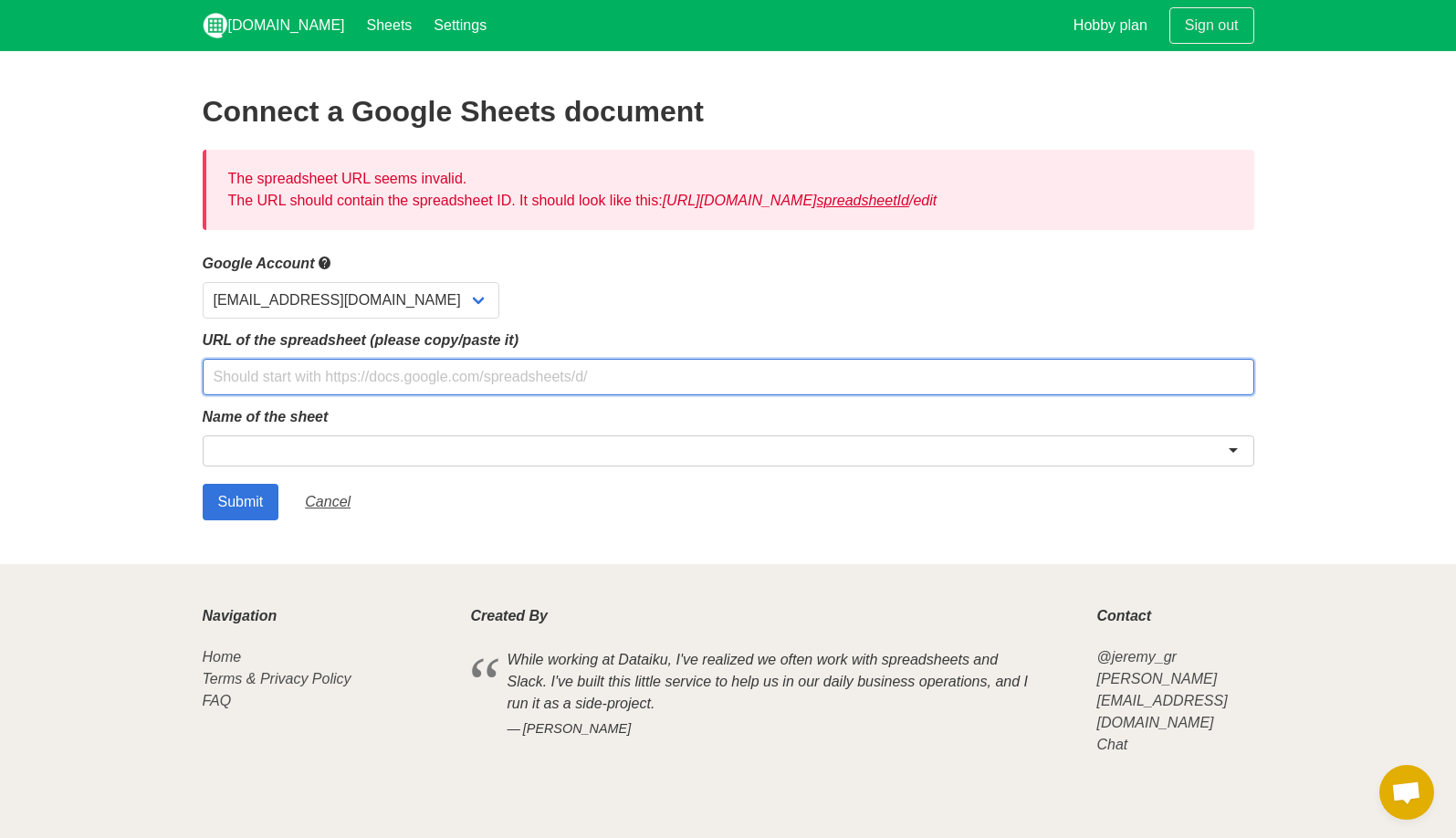
click at [424, 386] on input "text" at bounding box center [728, 376] width 1052 height 36
paste input "[URL][DOMAIN_NAME]"
type input "[URL][DOMAIN_NAME]"
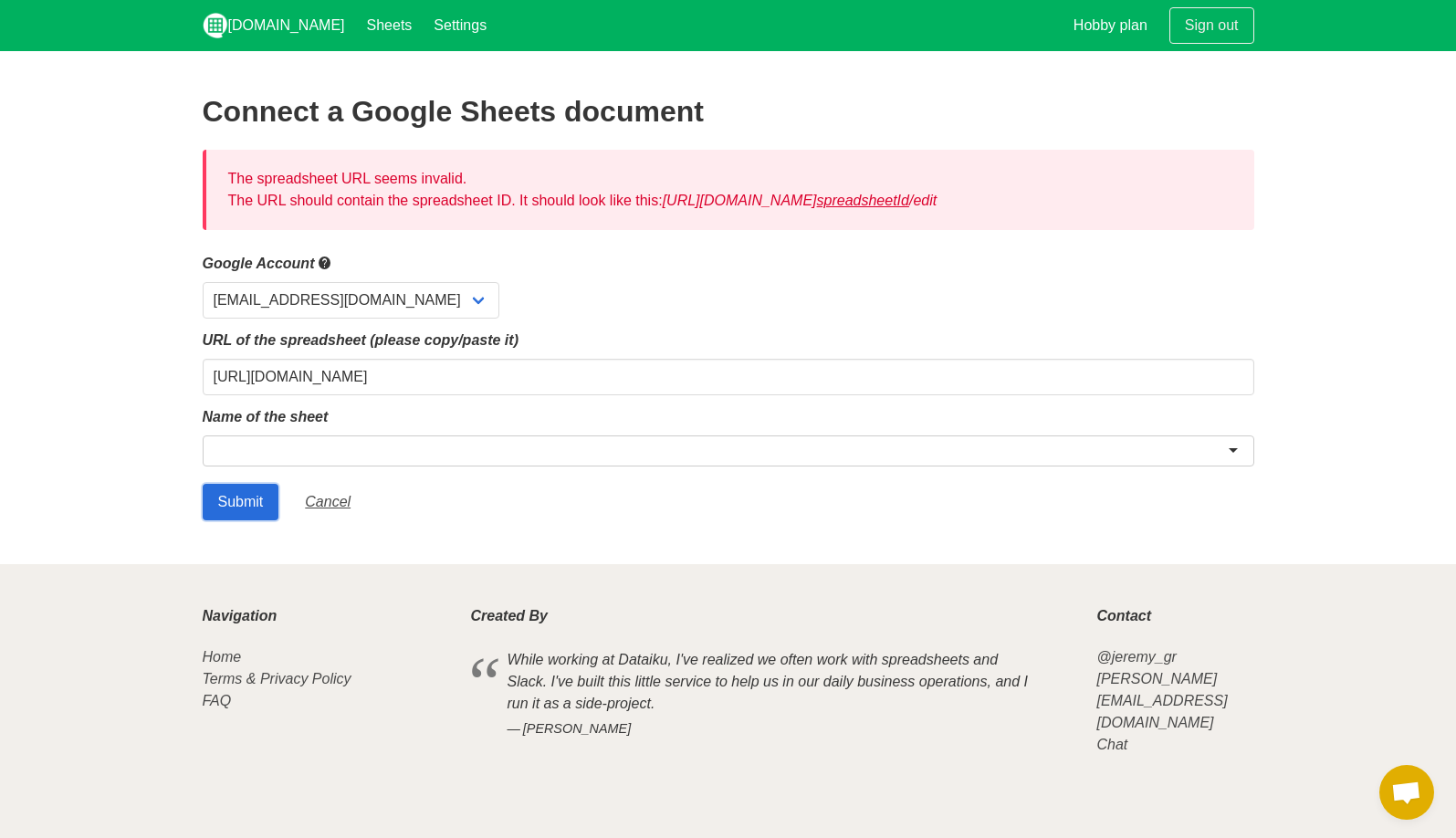
click at [232, 494] on input "Submit" at bounding box center [241, 502] width 77 height 36
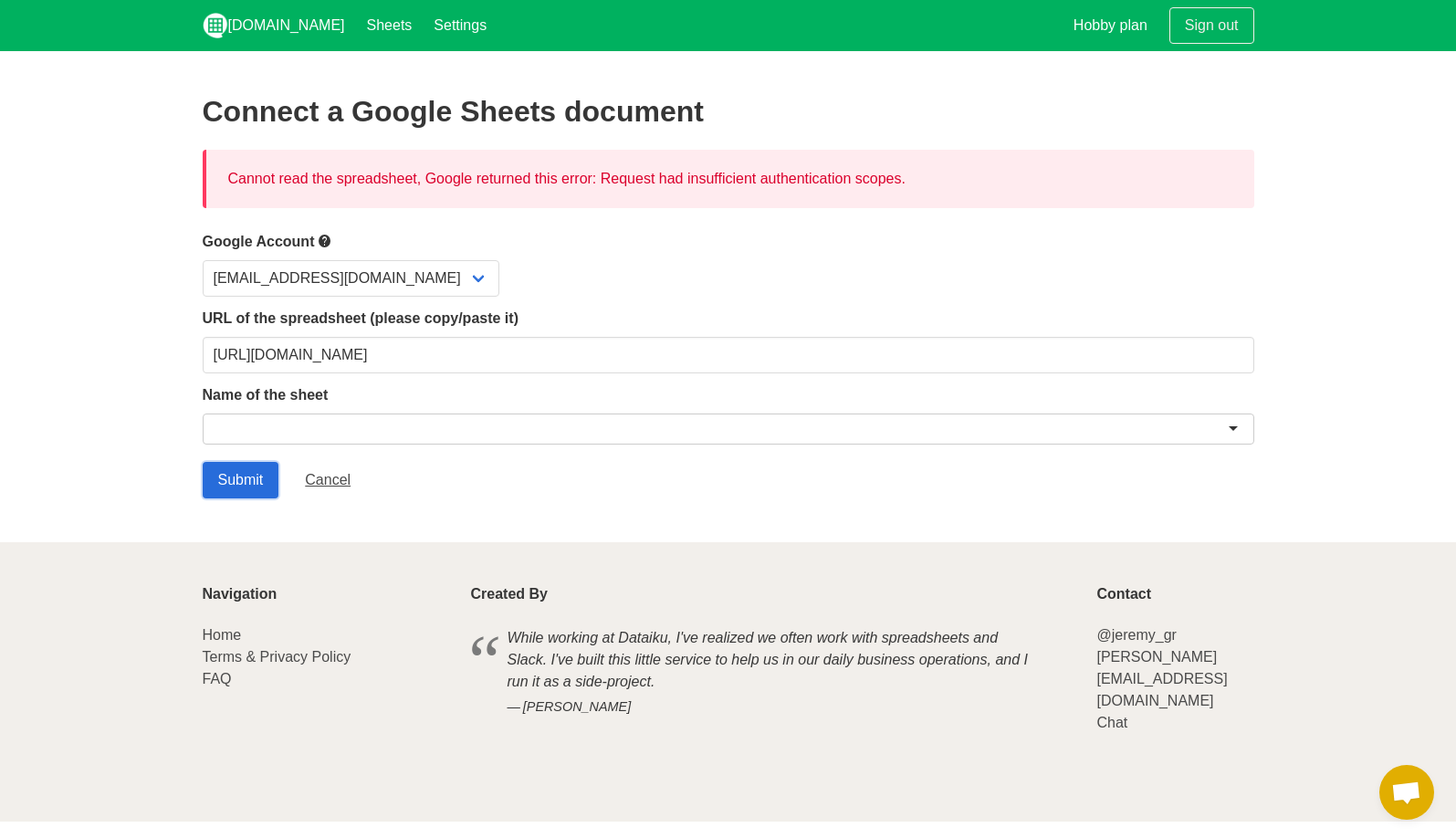
click at [230, 468] on input "Submit" at bounding box center [241, 479] width 77 height 36
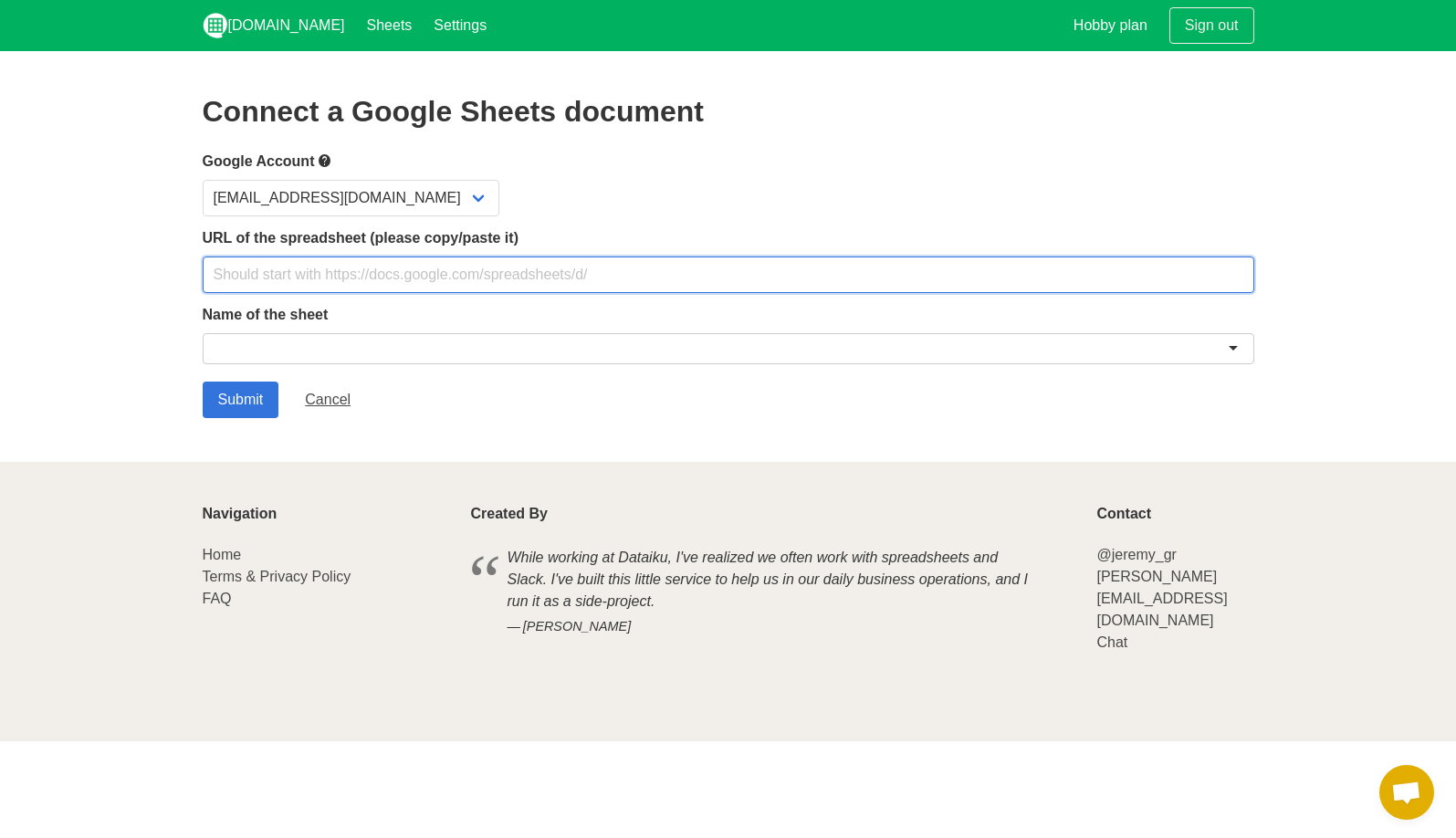
click at [472, 282] on input "text" at bounding box center [728, 274] width 1052 height 36
paste input "[URL][DOMAIN_NAME]"
type input "[URL][DOMAIN_NAME]"
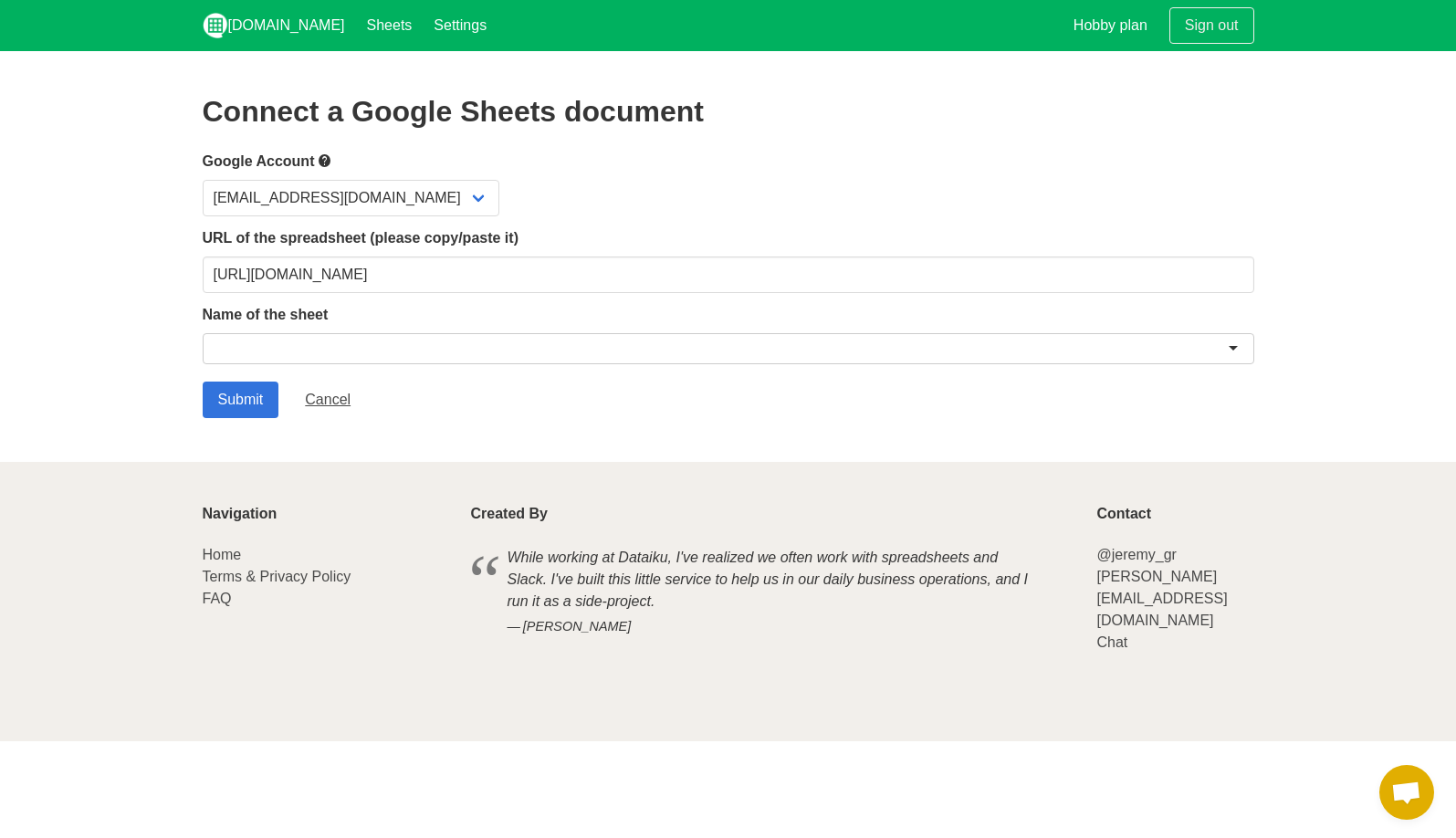
click at [301, 350] on div at bounding box center [728, 348] width 1052 height 31
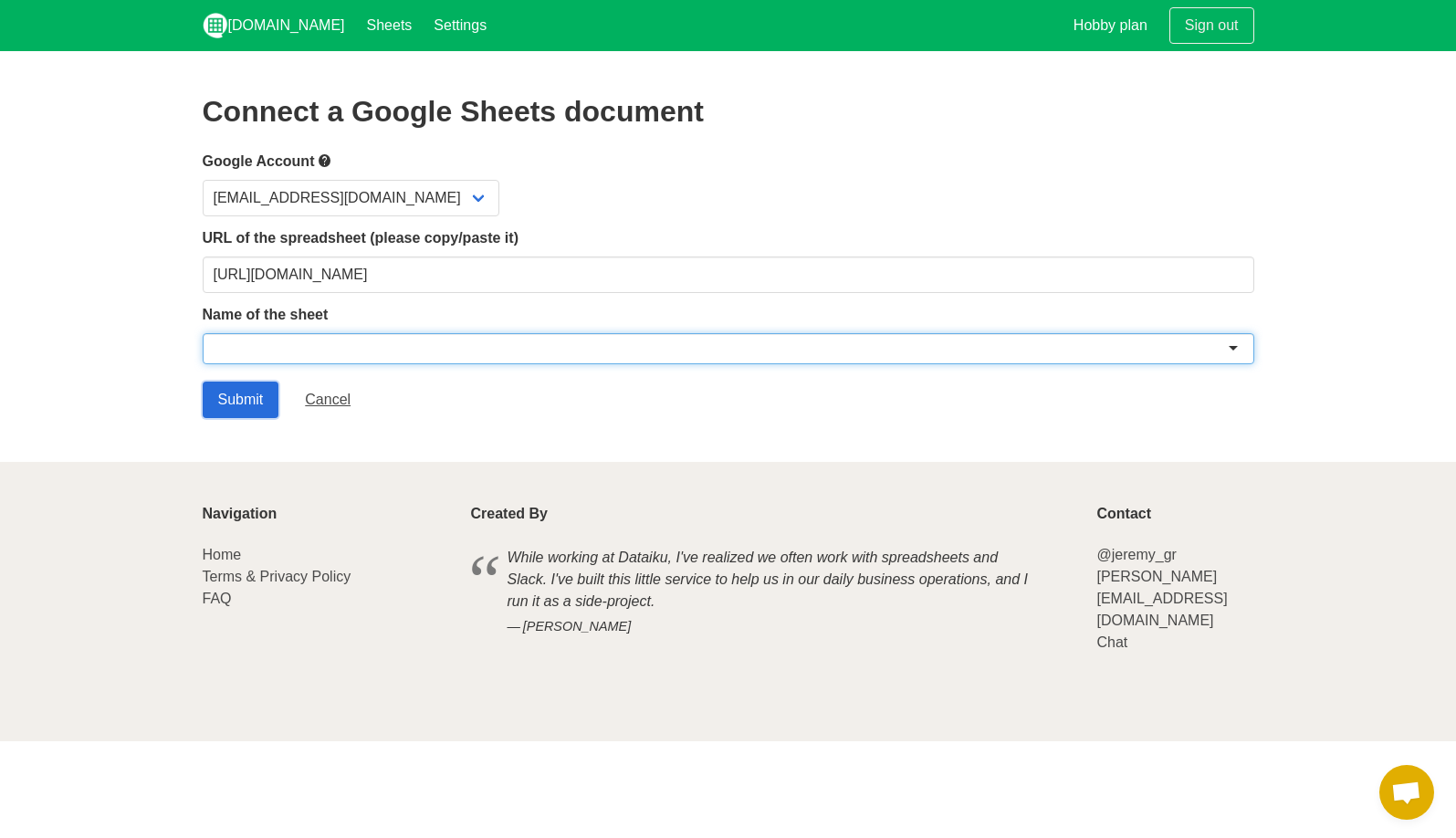
click at [257, 395] on input "Submit" at bounding box center [241, 399] width 77 height 36
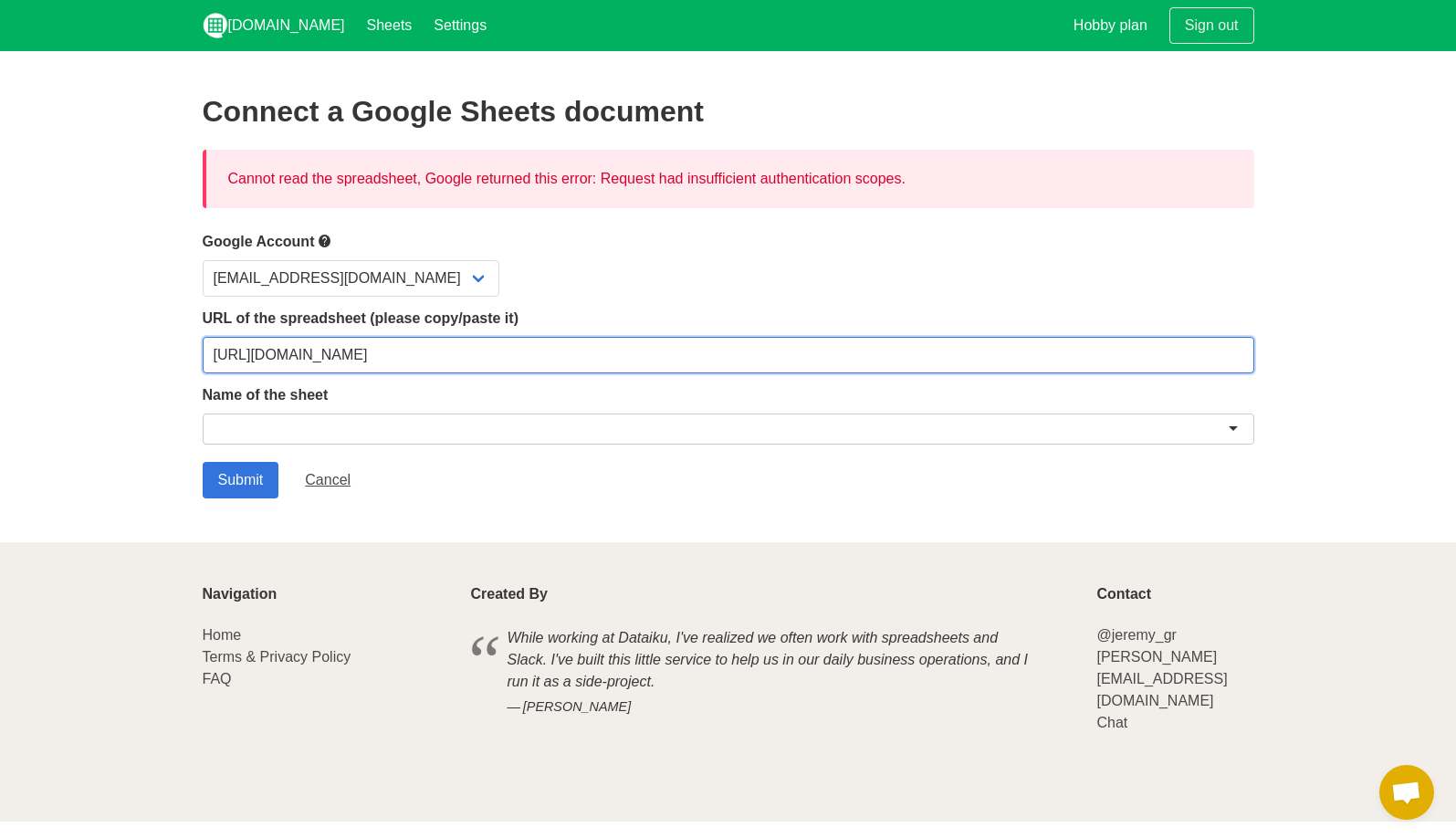
drag, startPoint x: 1010, startPoint y: 347, endPoint x: 290, endPoint y: 223, distance: 730.6
click at [290, 223] on div "Connect a Google Sheets document Cannot read the spreadsheet, Google returned t…" at bounding box center [728, 296] width 1052 height 403
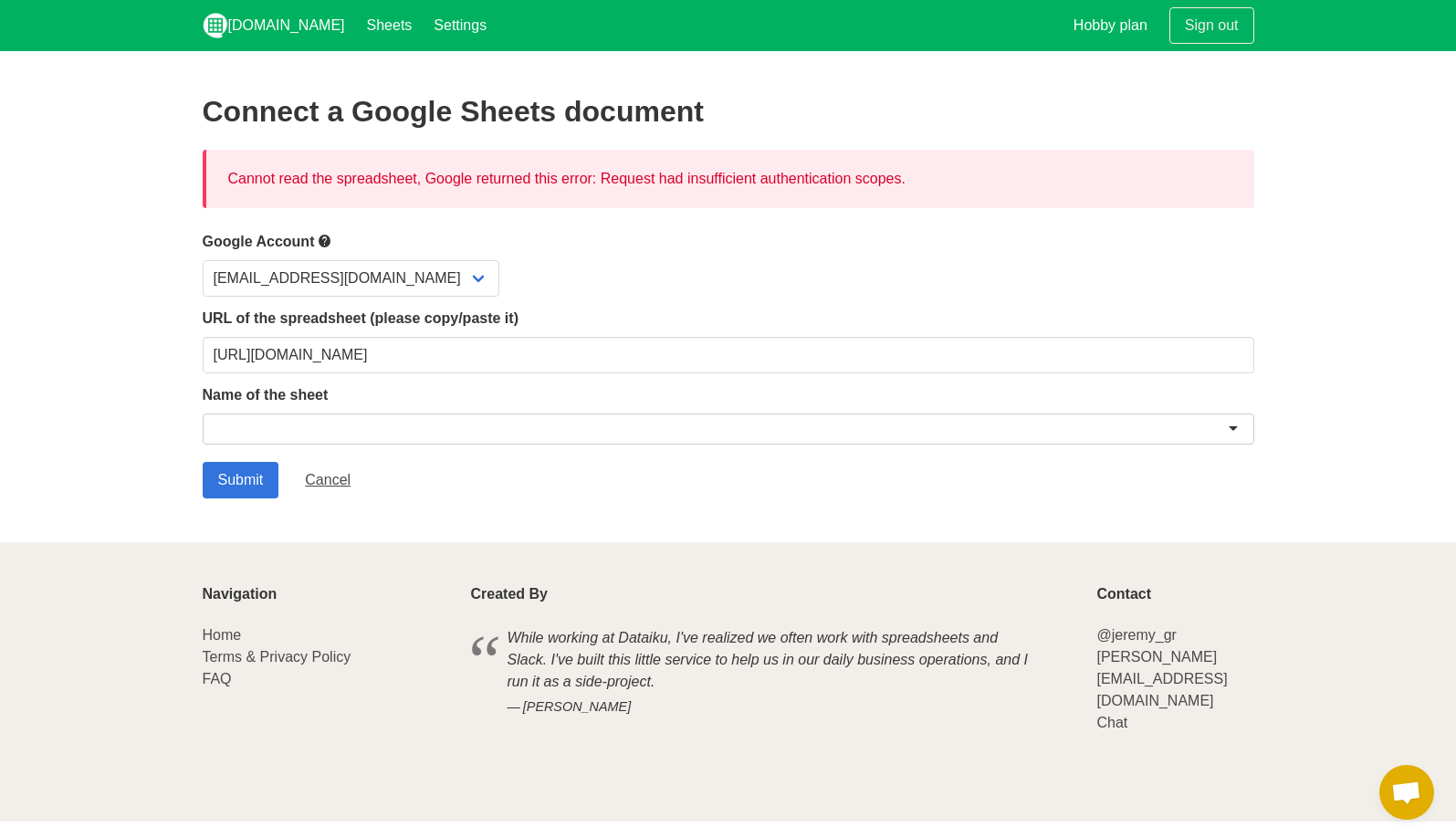
click at [533, 334] on div "URL of the spreadsheet (please copy/paste it) [URL][DOMAIN_NAME]" at bounding box center [728, 340] width 1052 height 66
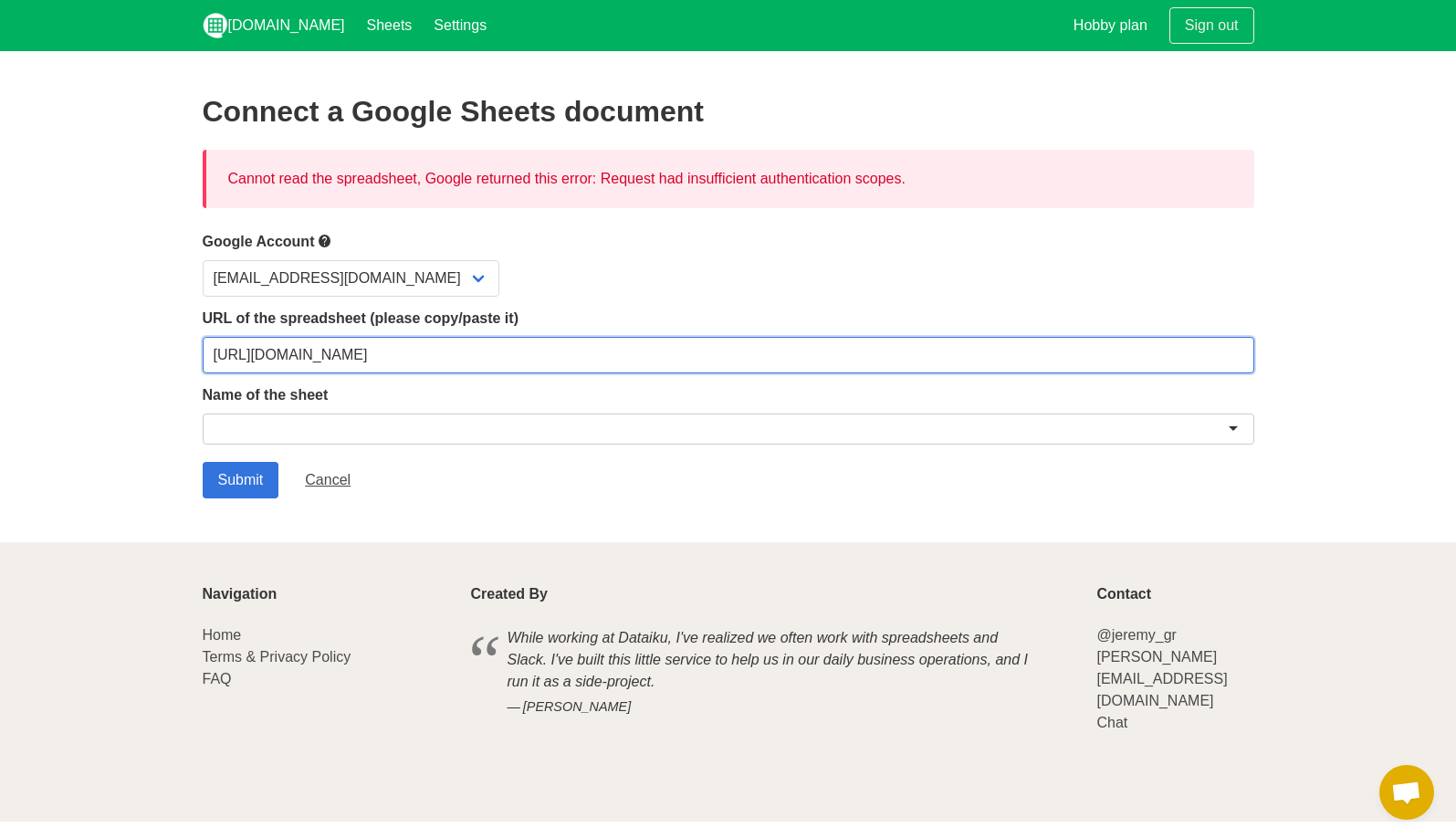
drag, startPoint x: 1031, startPoint y: 364, endPoint x: 326, endPoint y: 197, distance: 724.5
click at [326, 197] on div "Connect a Google Sheets document Cannot read the spreadsheet, Google returned t…" at bounding box center [728, 296] width 1052 height 403
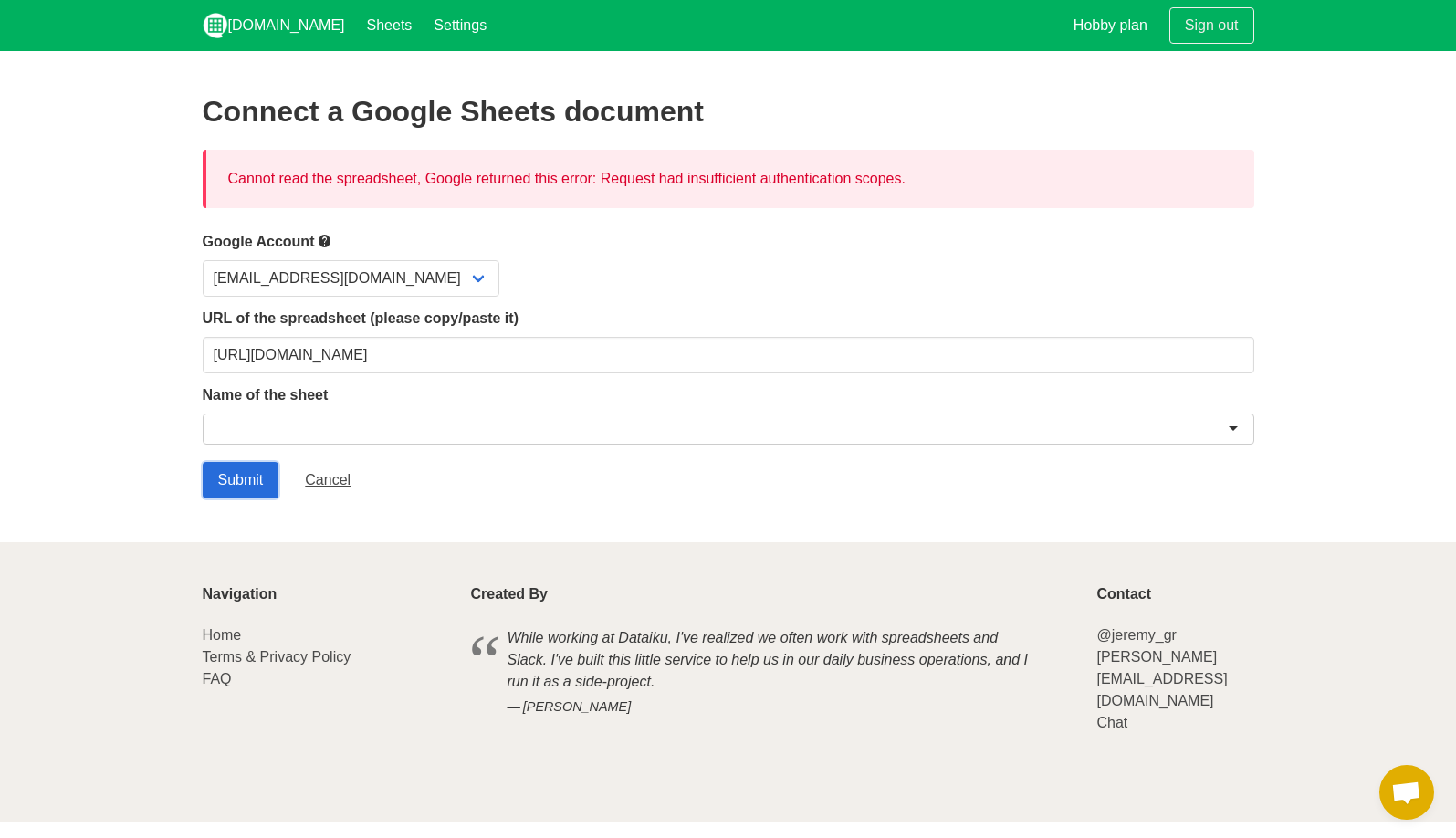
click at [219, 485] on input "Submit" at bounding box center [241, 479] width 77 height 36
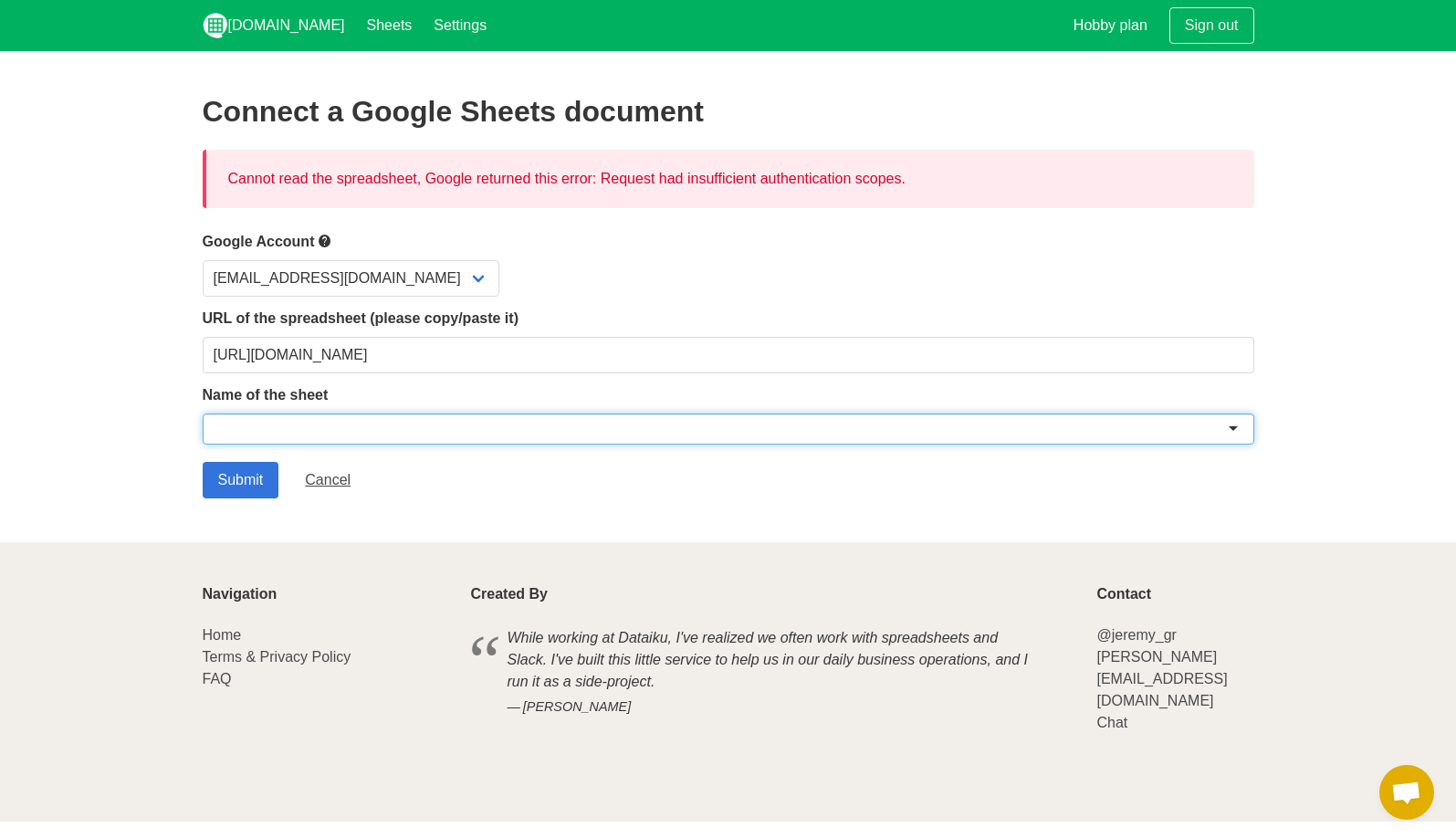
click at [440, 415] on div at bounding box center [728, 428] width 1052 height 31
type input "d"
type input "t"
click at [387, 443] on div at bounding box center [728, 428] width 1052 height 31
click at [222, 481] on input "Submit" at bounding box center [241, 479] width 77 height 36
